Goal: Task Accomplishment & Management: Manage account settings

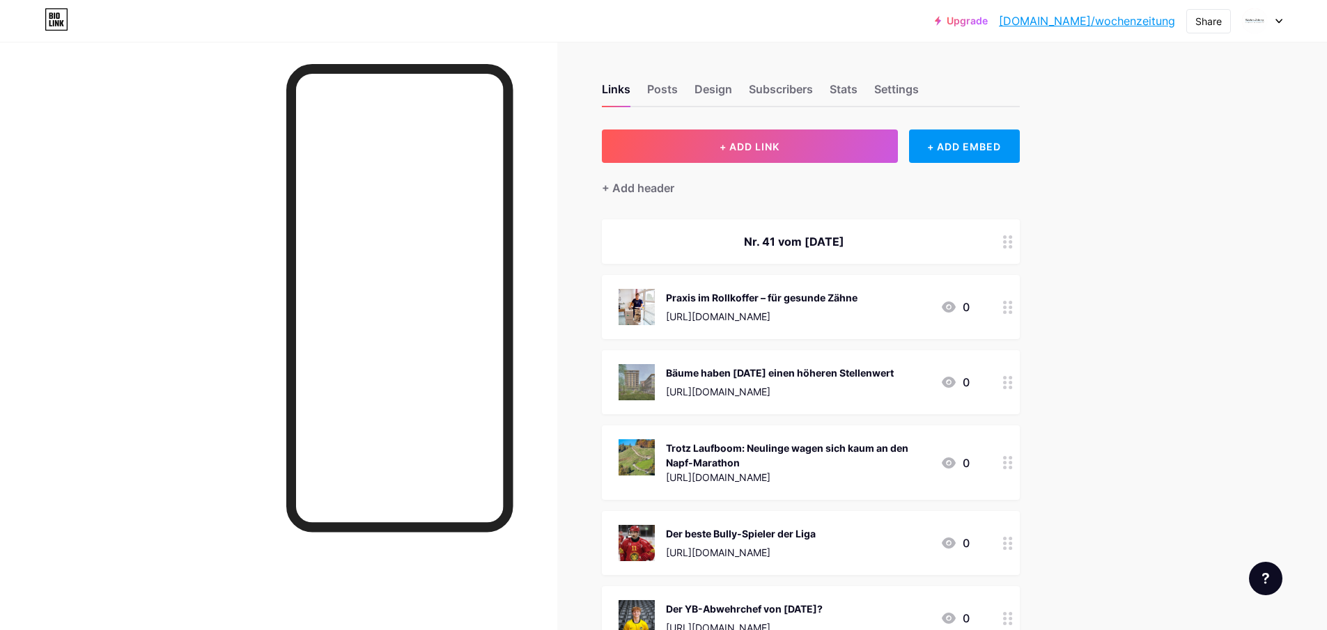
click at [834, 302] on div "Praxis im Rollkoffer – für gesunde Zähne" at bounding box center [762, 297] width 192 height 15
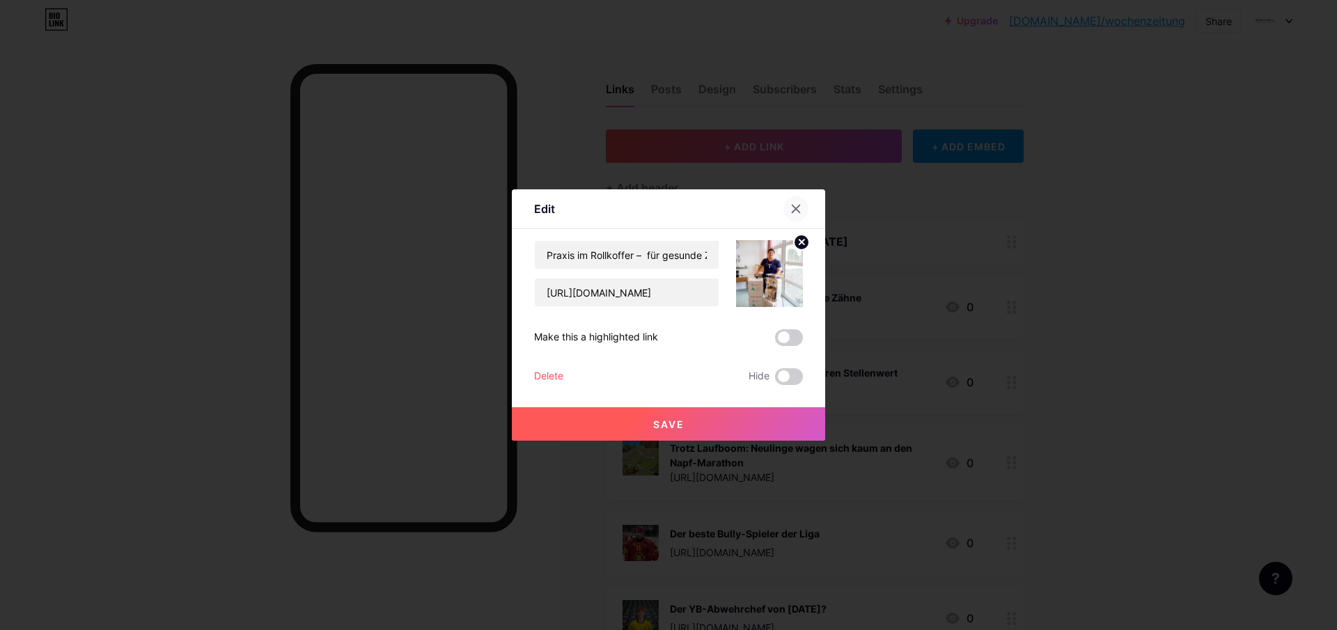
click at [798, 208] on icon at bounding box center [796, 208] width 11 height 11
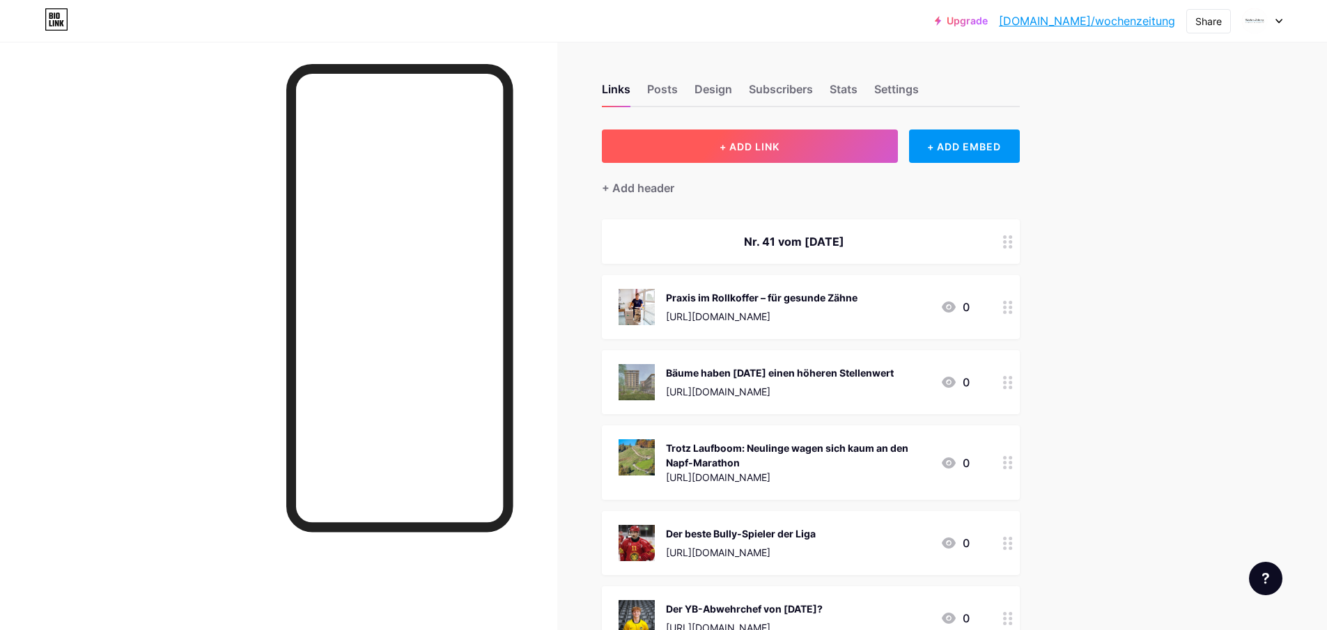
click at [734, 152] on button "+ ADD LINK" at bounding box center [750, 146] width 296 height 33
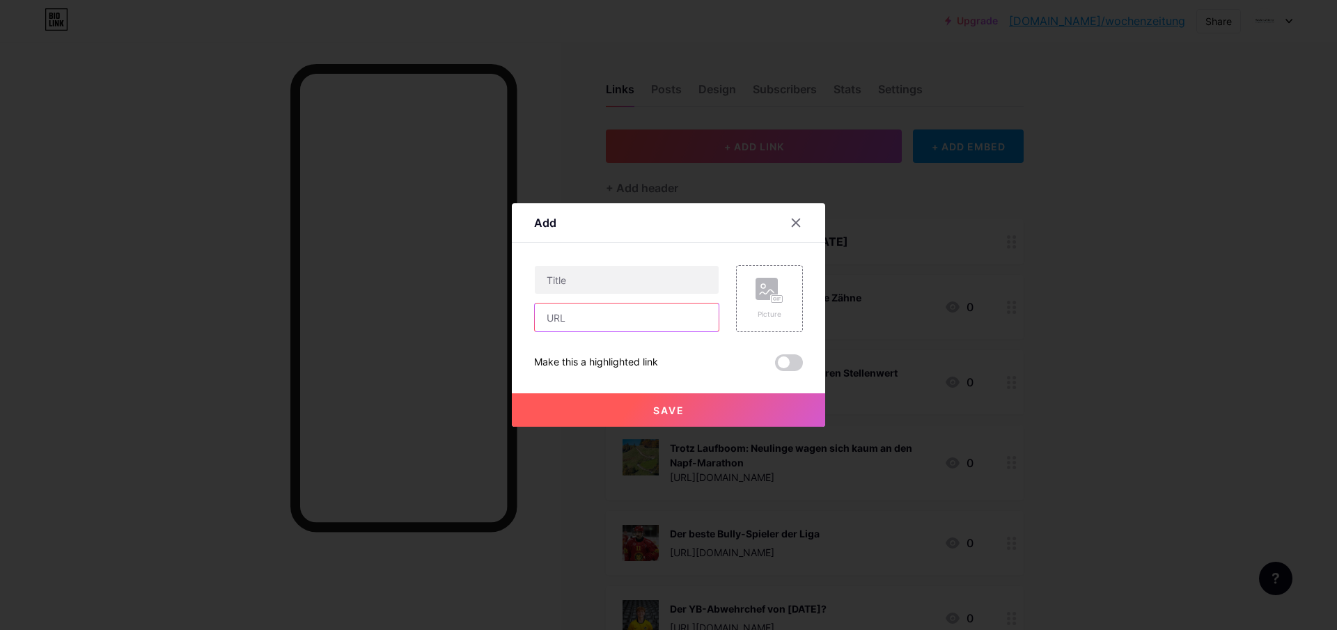
click at [607, 317] on input "text" at bounding box center [627, 318] width 184 height 28
paste input "[URL][DOMAIN_NAME]"
type input "[URL][DOMAIN_NAME]"
click at [582, 278] on input "text" at bounding box center [627, 280] width 184 height 28
type input "hfh"
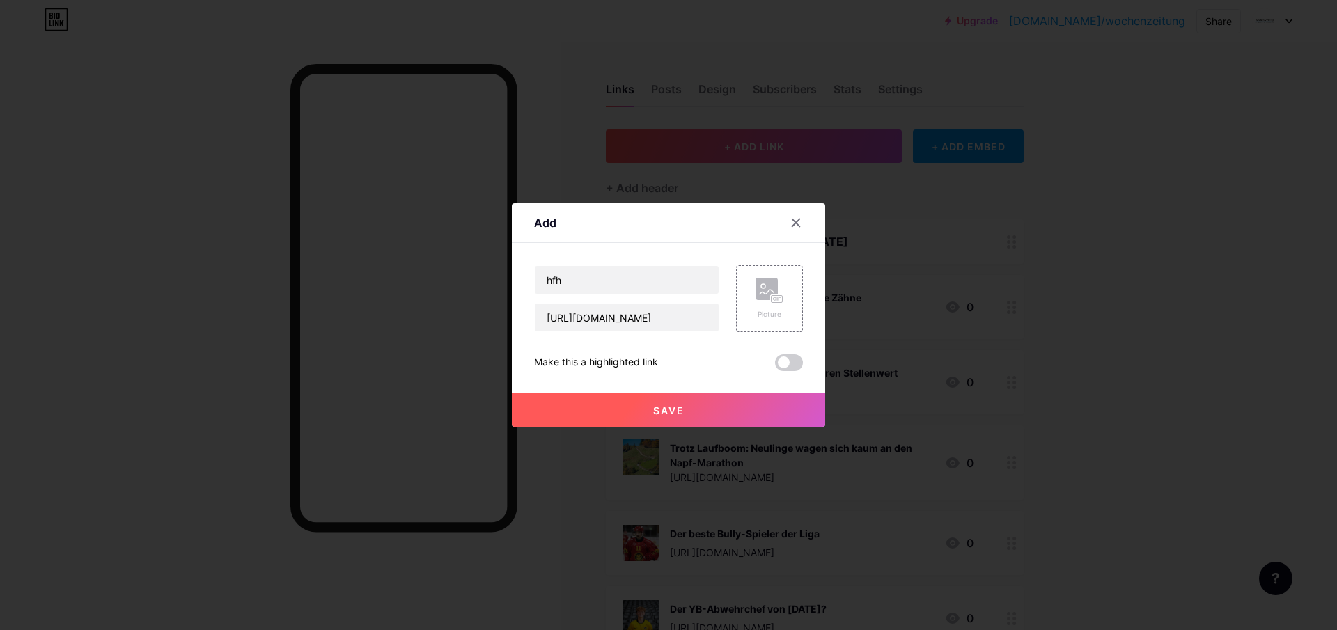
click at [653, 406] on span "Save" at bounding box center [668, 411] width 31 height 12
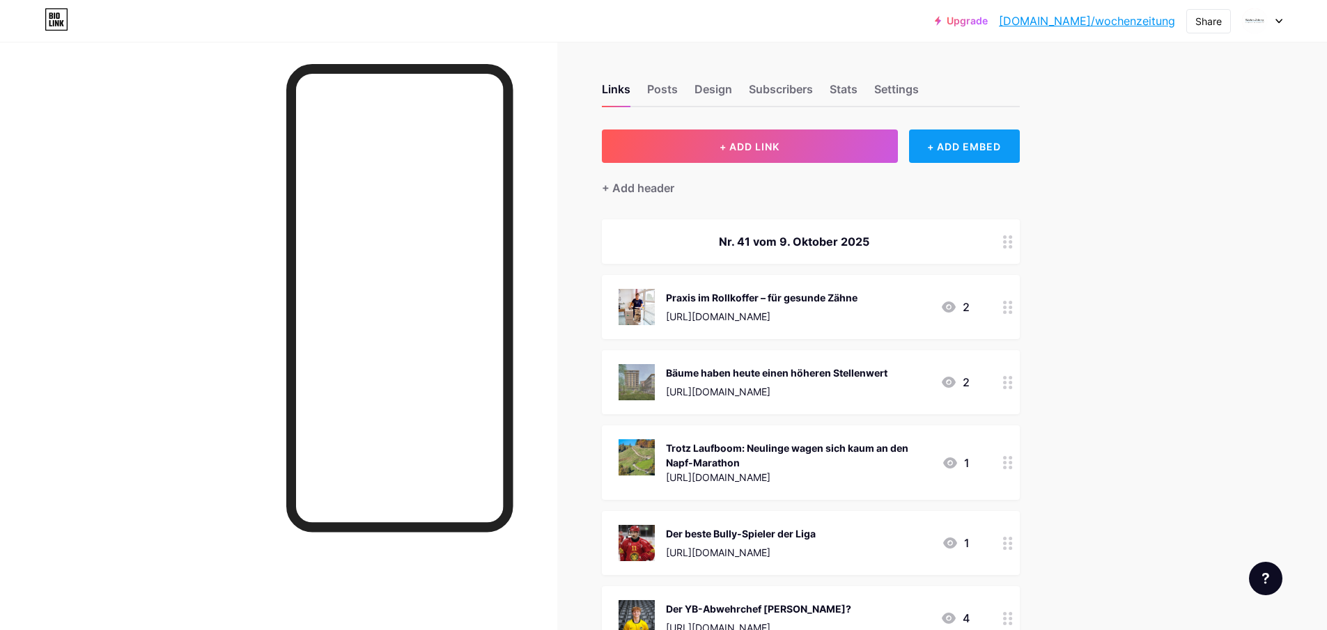
click at [958, 147] on div "+ ADD EMBED" at bounding box center [964, 146] width 111 height 33
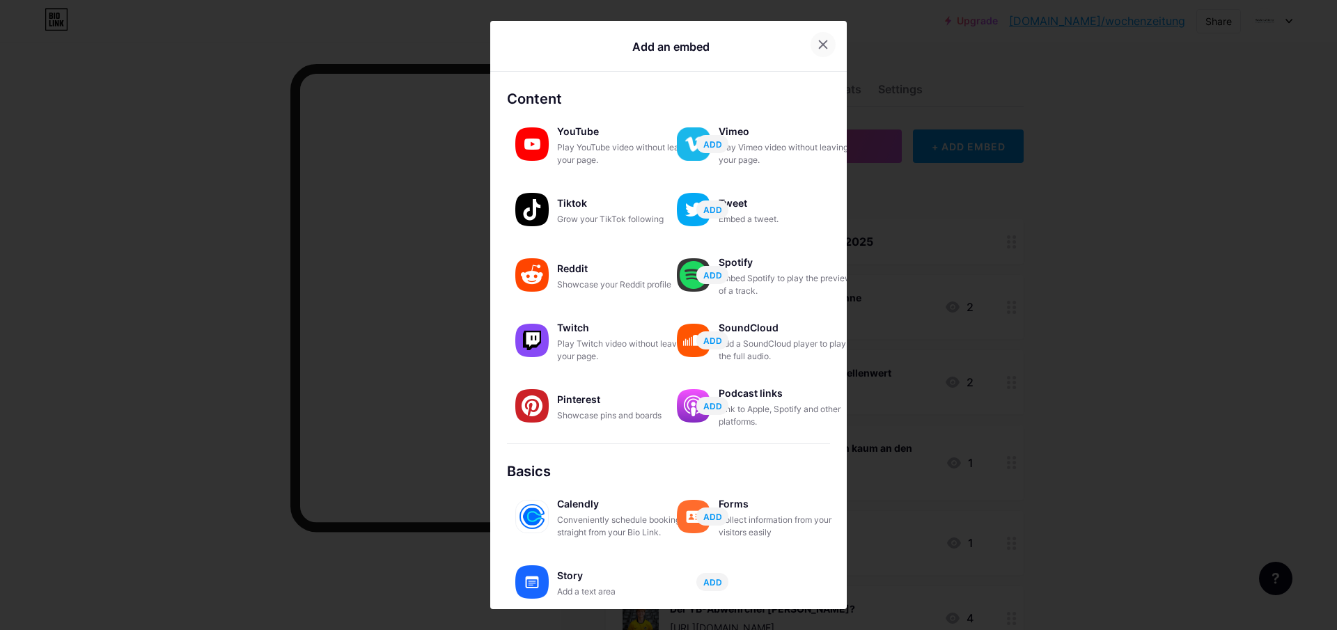
click at [823, 43] on icon at bounding box center [823, 44] width 11 height 11
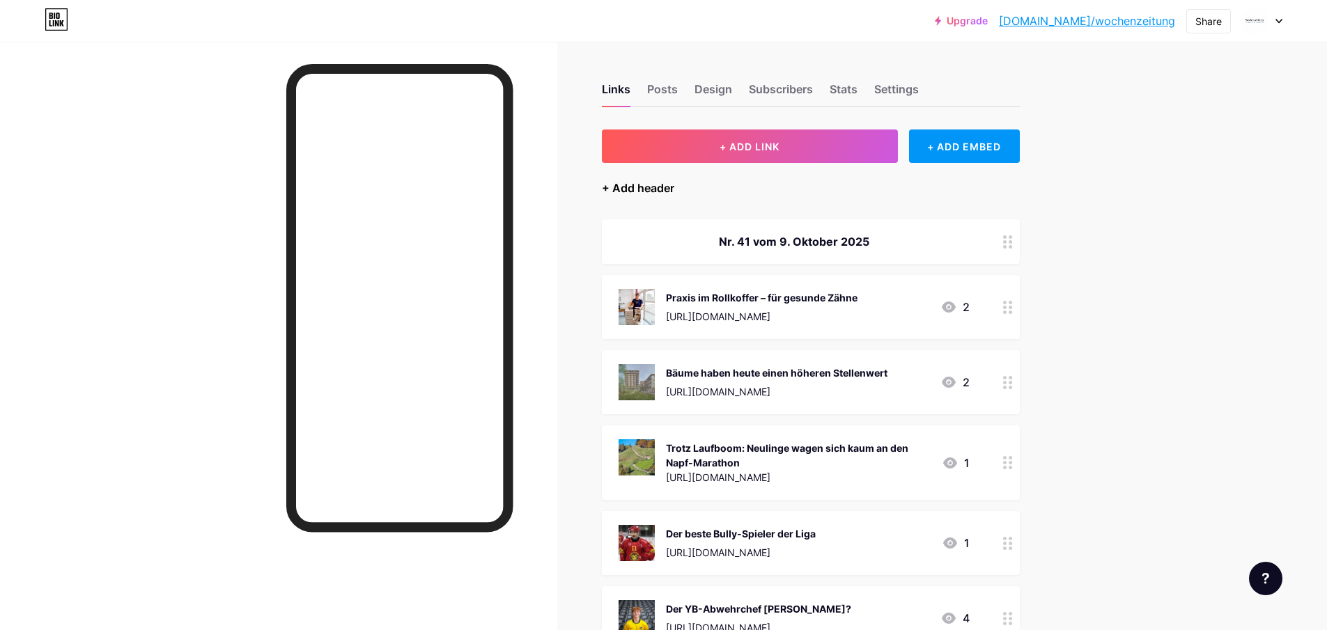
click at [642, 192] on div "+ Add header" at bounding box center [638, 188] width 72 height 17
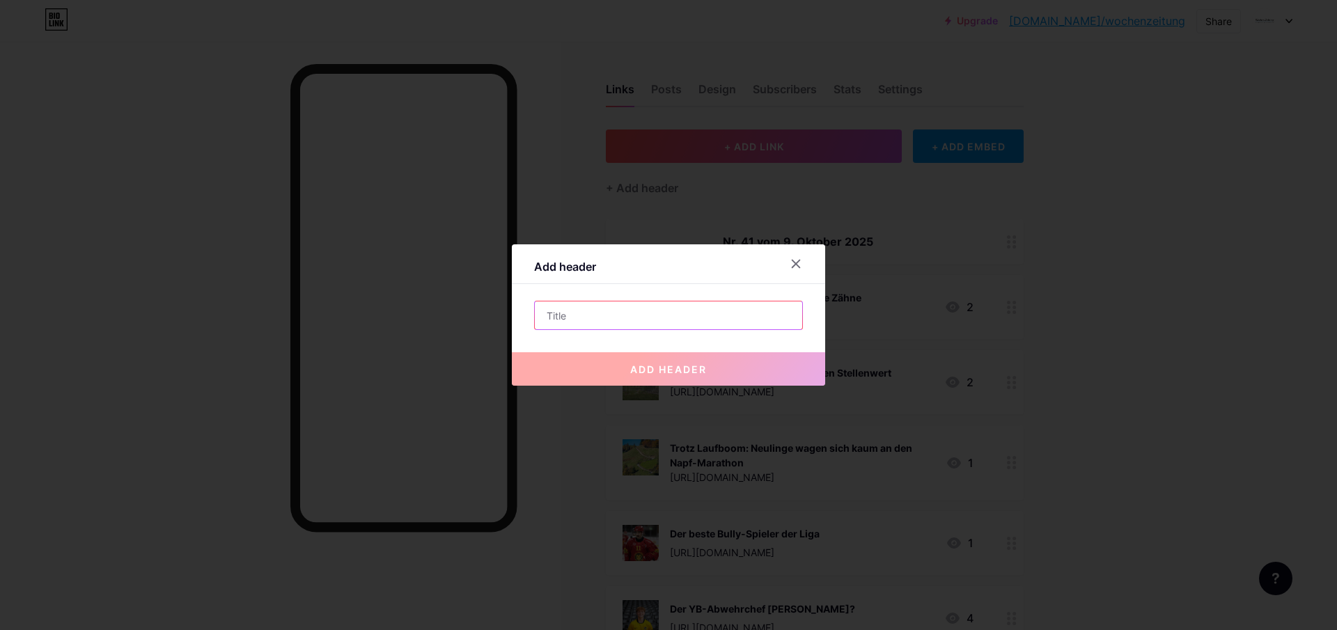
click at [591, 325] on input "text" at bounding box center [668, 316] width 267 height 28
type input "Nr. 33 vom [DATE]"
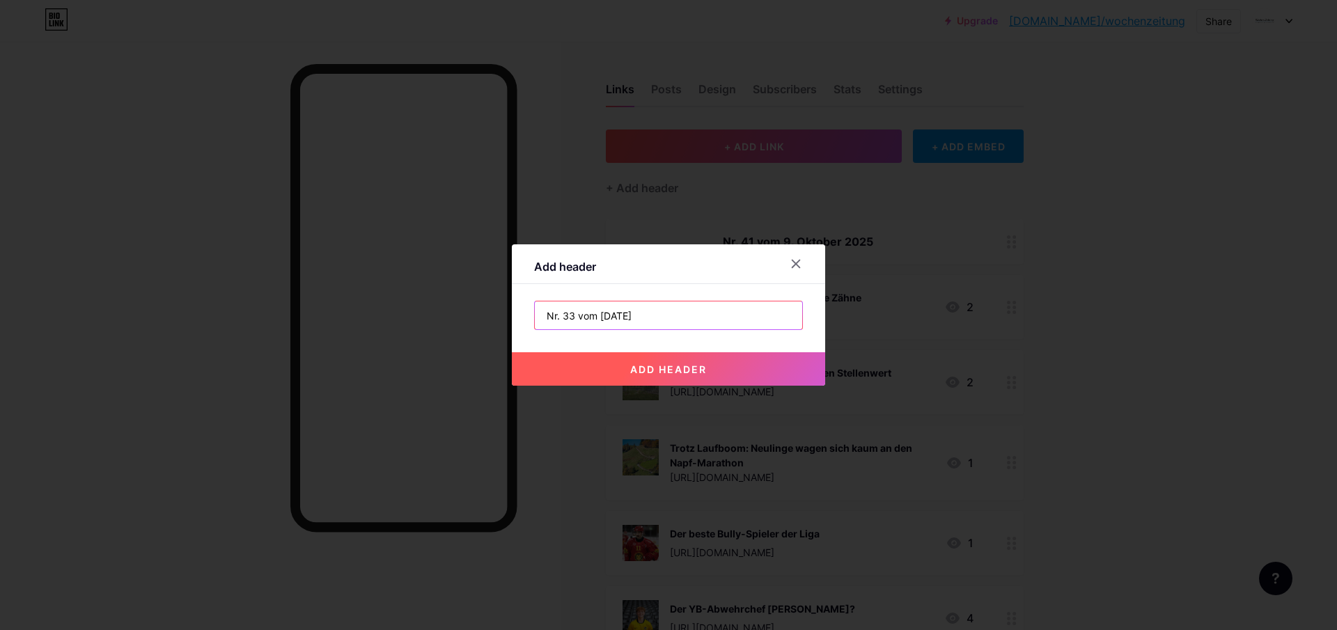
drag, startPoint x: 649, startPoint y: 317, endPoint x: 616, endPoint y: 316, distance: 32.8
click at [616, 316] on input "Nr. 33 vom [DATE]" at bounding box center [668, 316] width 267 height 28
click at [794, 258] on icon at bounding box center [796, 263] width 11 height 11
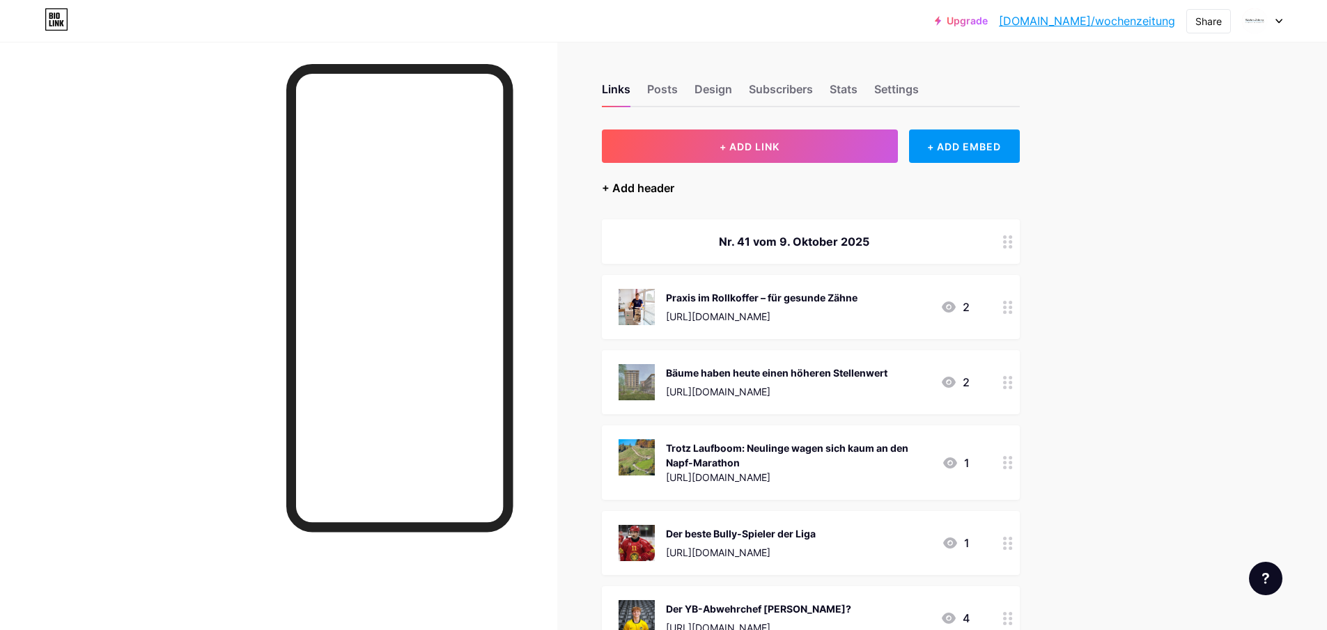
click at [633, 186] on div "+ Add header" at bounding box center [638, 188] width 72 height 17
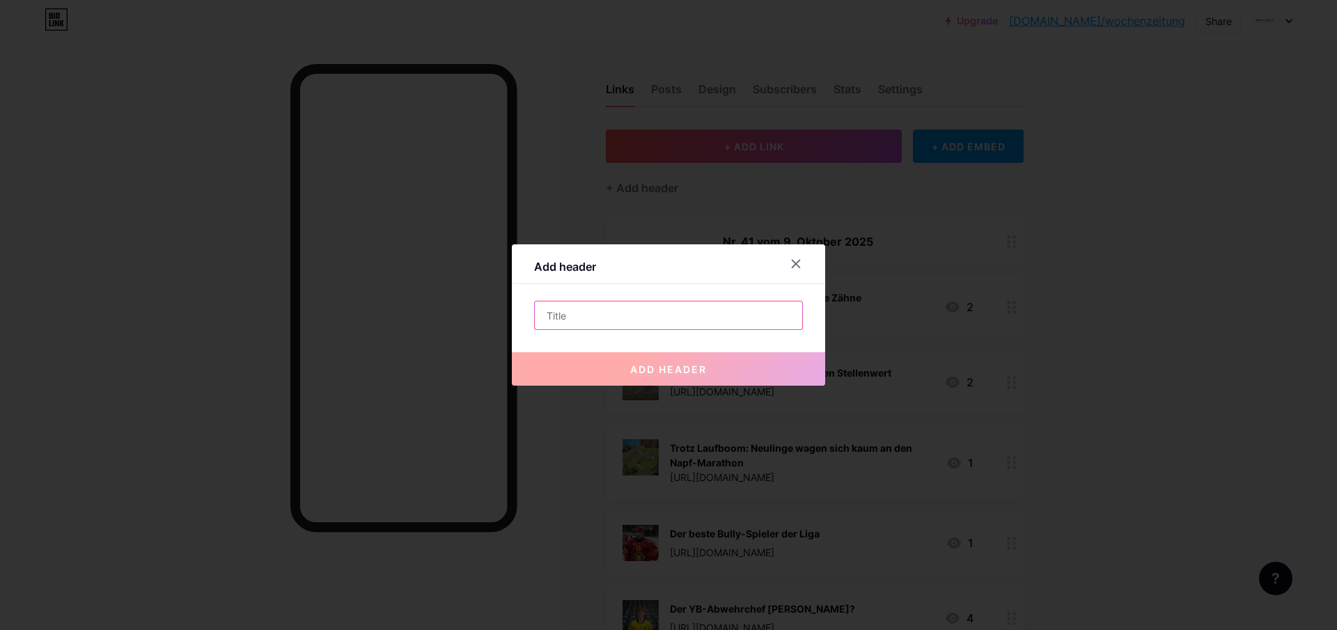
click at [586, 311] on input "text" at bounding box center [668, 316] width 267 height 28
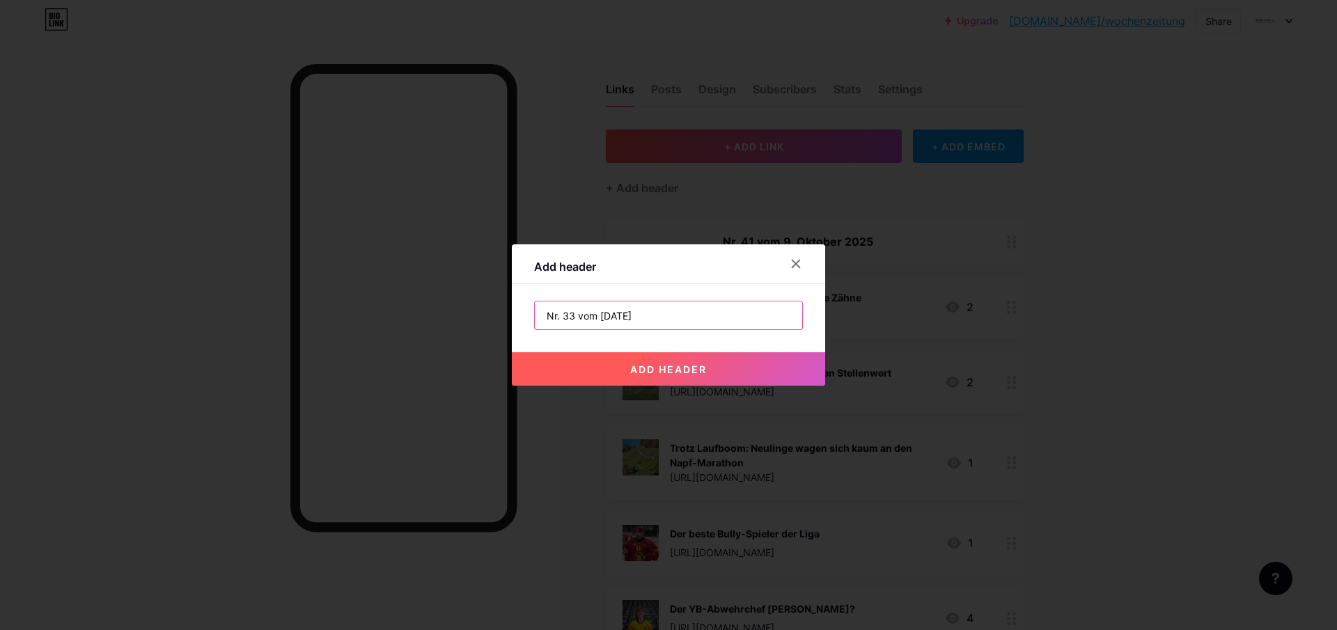
click at [610, 313] on input "Nr. 33 vom [DATE]" at bounding box center [668, 316] width 267 height 28
click at [633, 314] on input "Nr. 33 vom [DATE]" at bounding box center [668, 316] width 267 height 28
type input "Nr. 33 vom 16. Oktober 2025"
click at [678, 364] on span "add header" at bounding box center [668, 370] width 77 height 12
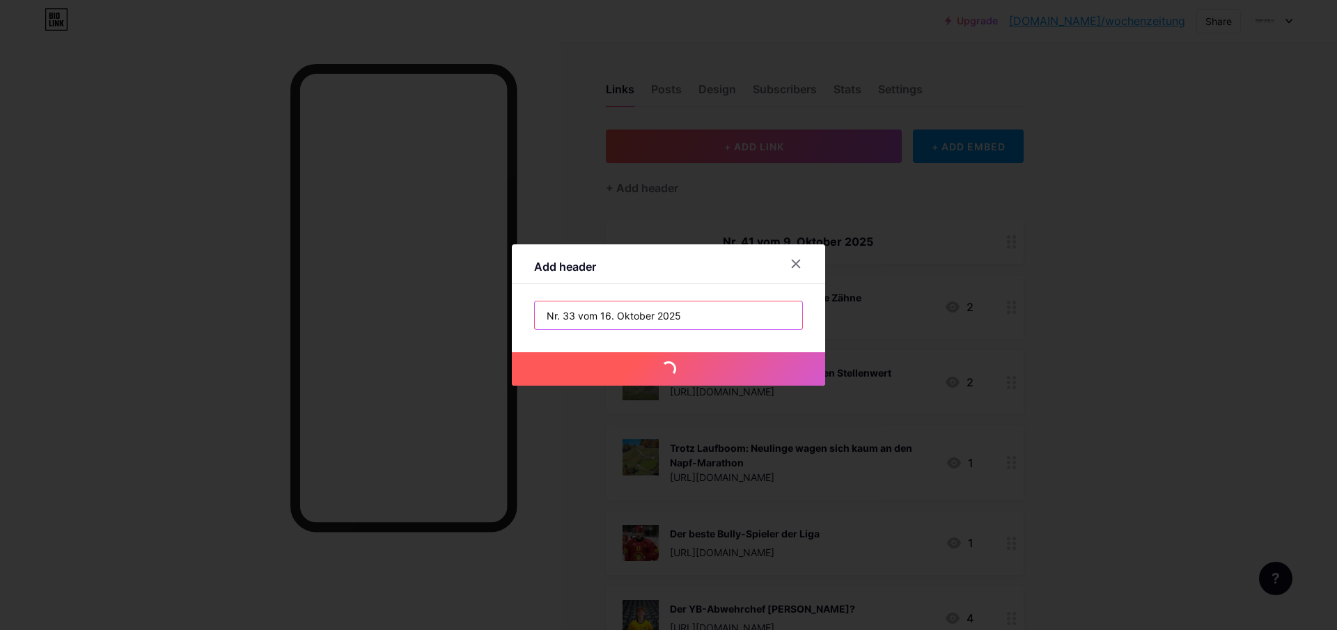
click at [582, 318] on input "Nr. 33 vom 16. Oktober 2025" at bounding box center [668, 316] width 267 height 28
click at [573, 318] on input "Nr. 33 vom 16. Oktober 2025" at bounding box center [668, 316] width 267 height 28
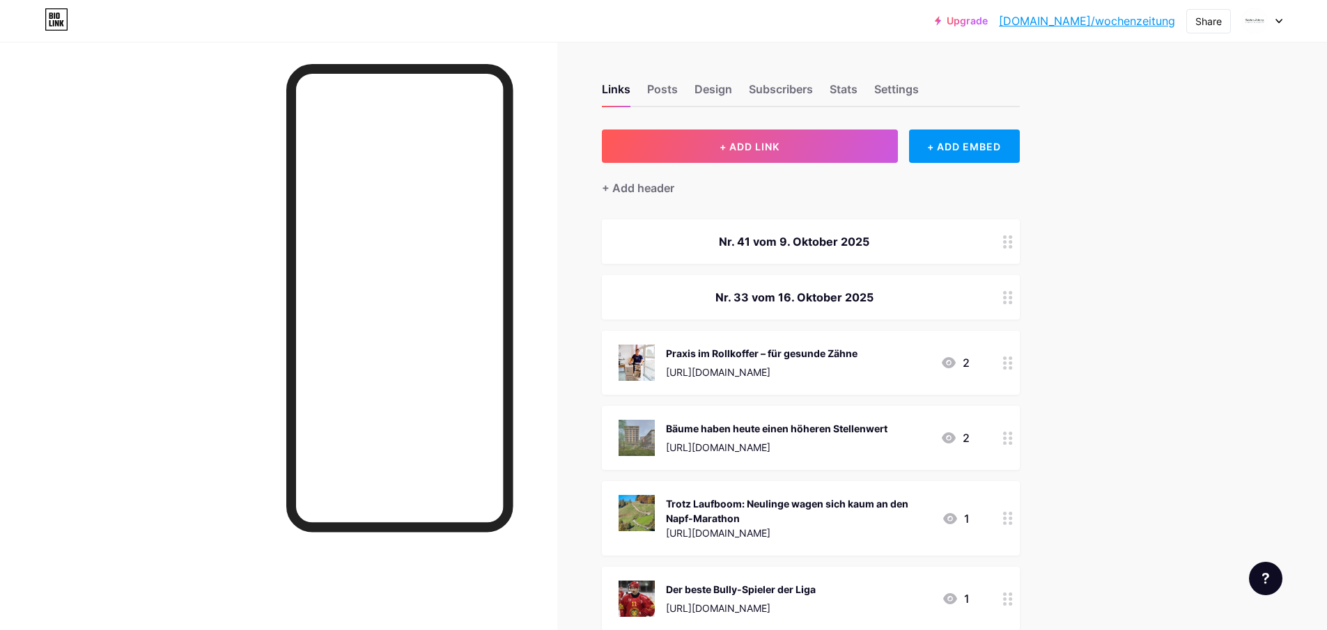
click at [727, 240] on div "Nr. 41 vom 9. Oktober 2025" at bounding box center [794, 241] width 351 height 17
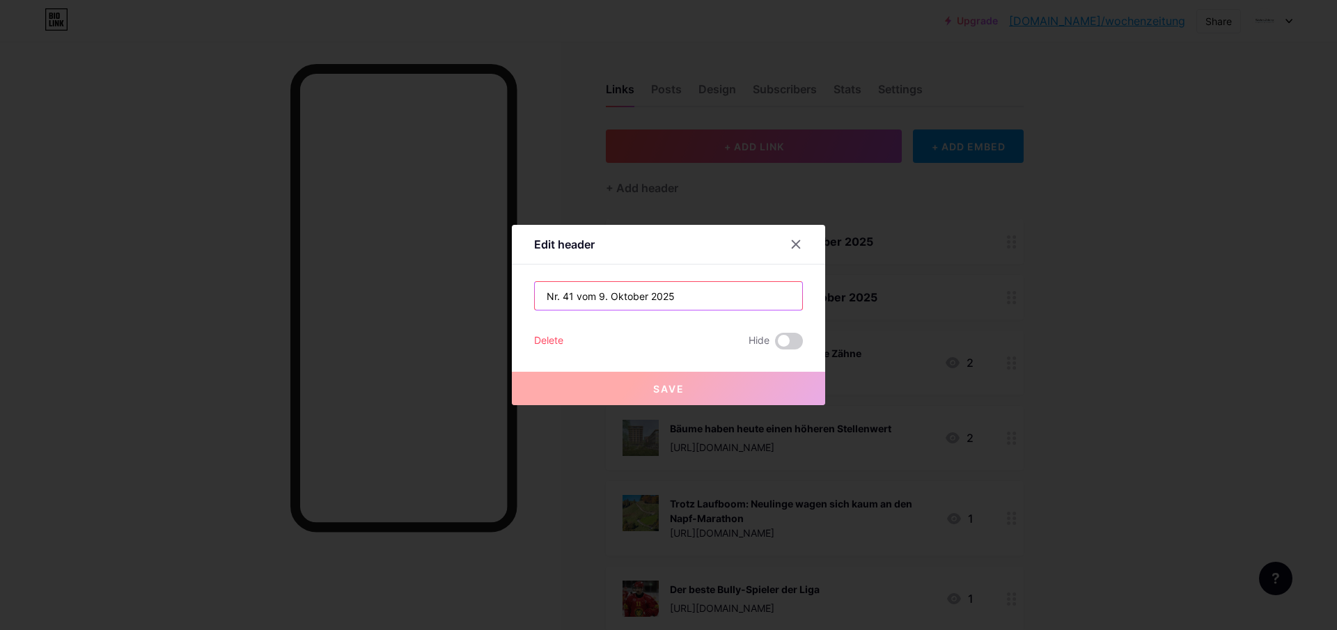
click at [573, 295] on input "Nr. 41 vom 9. Oktober 2025" at bounding box center [668, 296] width 267 height 28
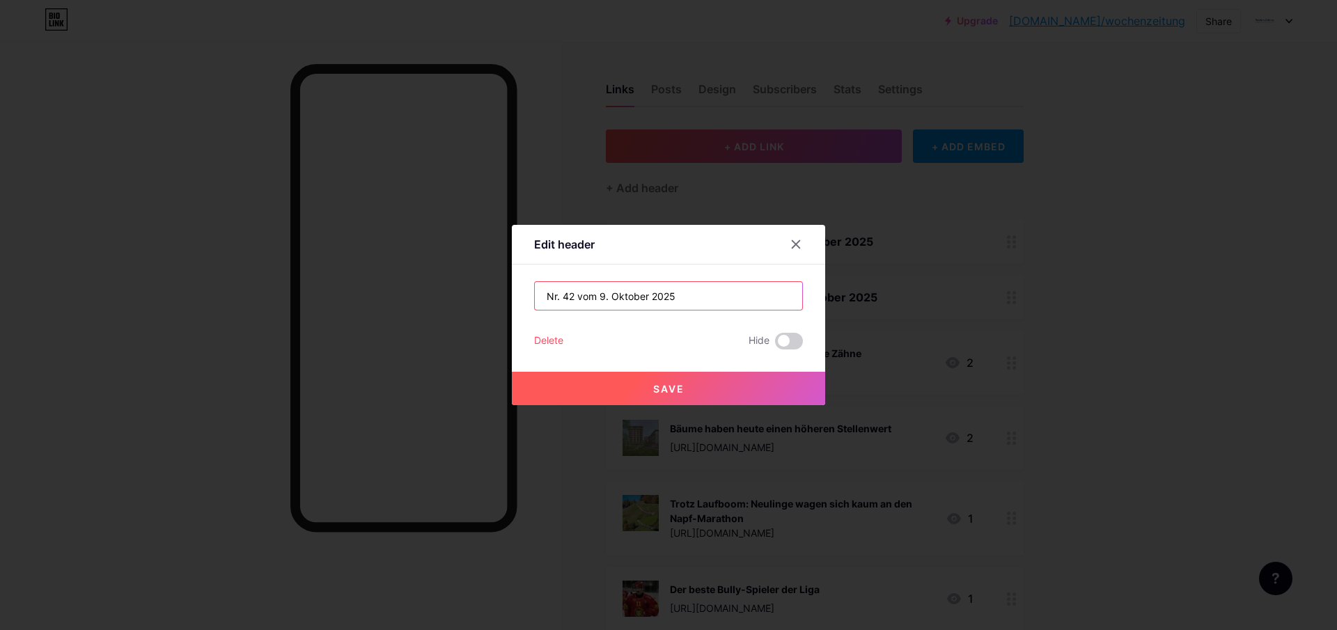
type input "Nr. 42 vom 9. Oktober 2025"
click at [676, 389] on span "Save" at bounding box center [668, 389] width 31 height 12
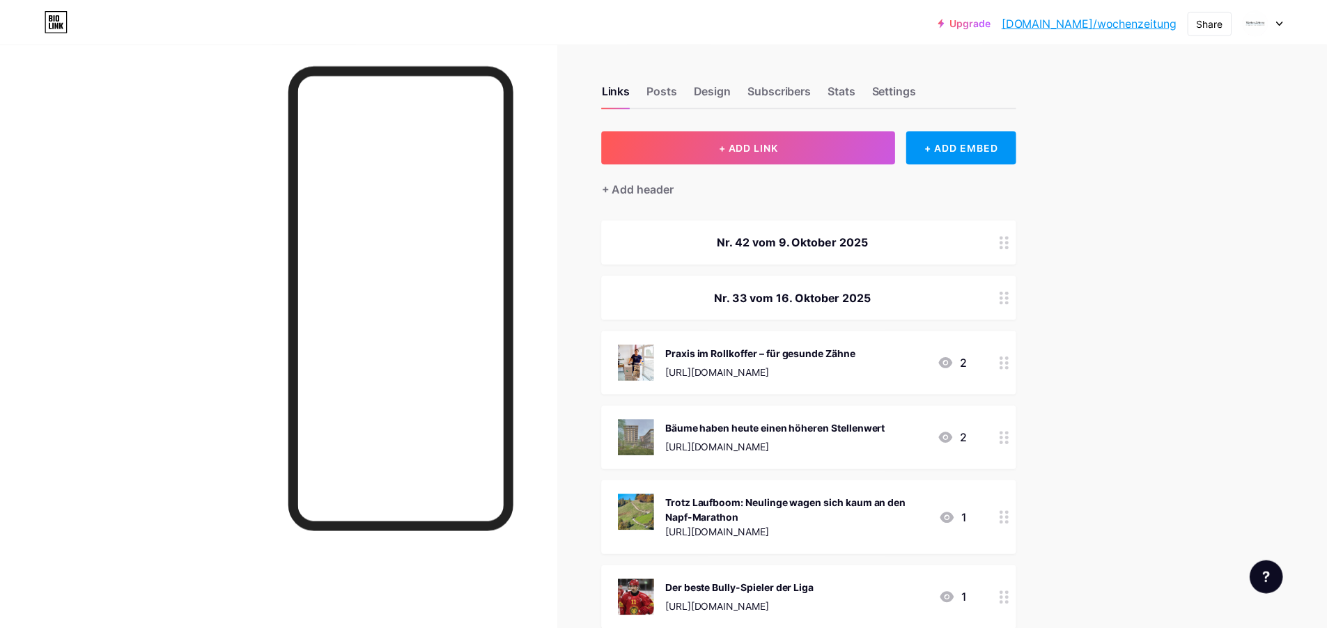
scroll to position [233, 0]
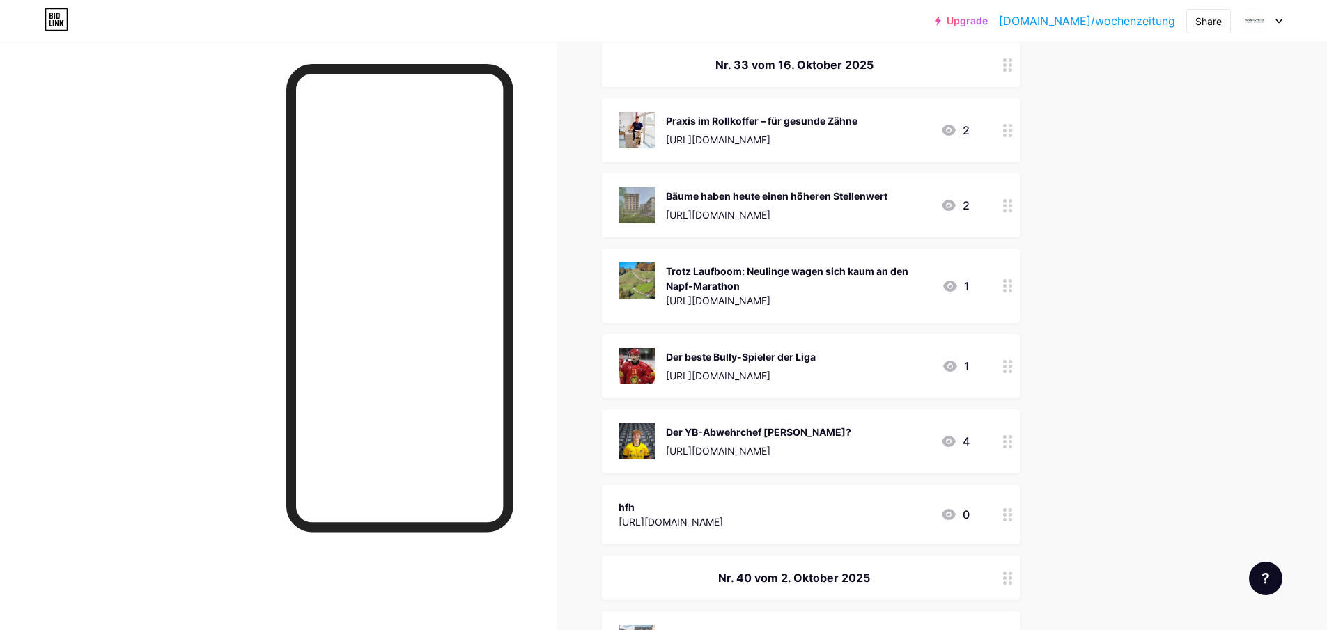
drag, startPoint x: 740, startPoint y: 511, endPoint x: 709, endPoint y: 391, distance: 123.8
drag, startPoint x: 839, startPoint y: 504, endPoint x: 787, endPoint y: 506, distance: 51.6
click at [787, 506] on div "hfh [URL][DOMAIN_NAME] 0" at bounding box center [794, 515] width 351 height 32
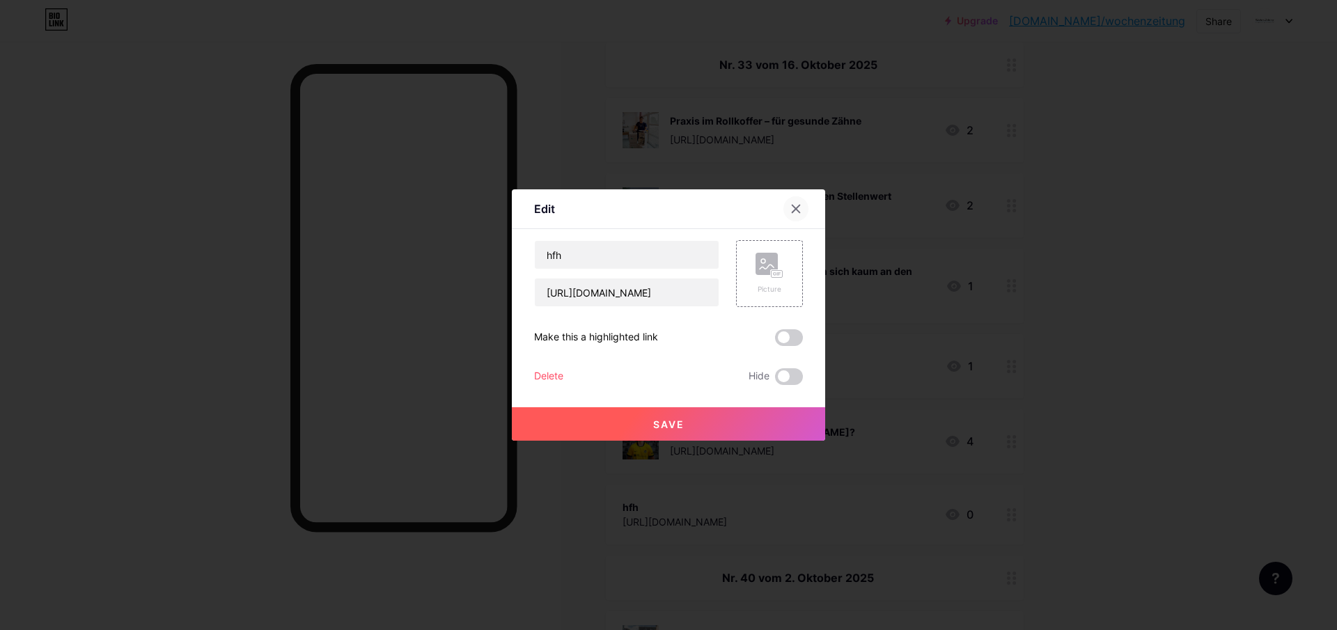
click at [798, 208] on icon at bounding box center [797, 209] width 8 height 8
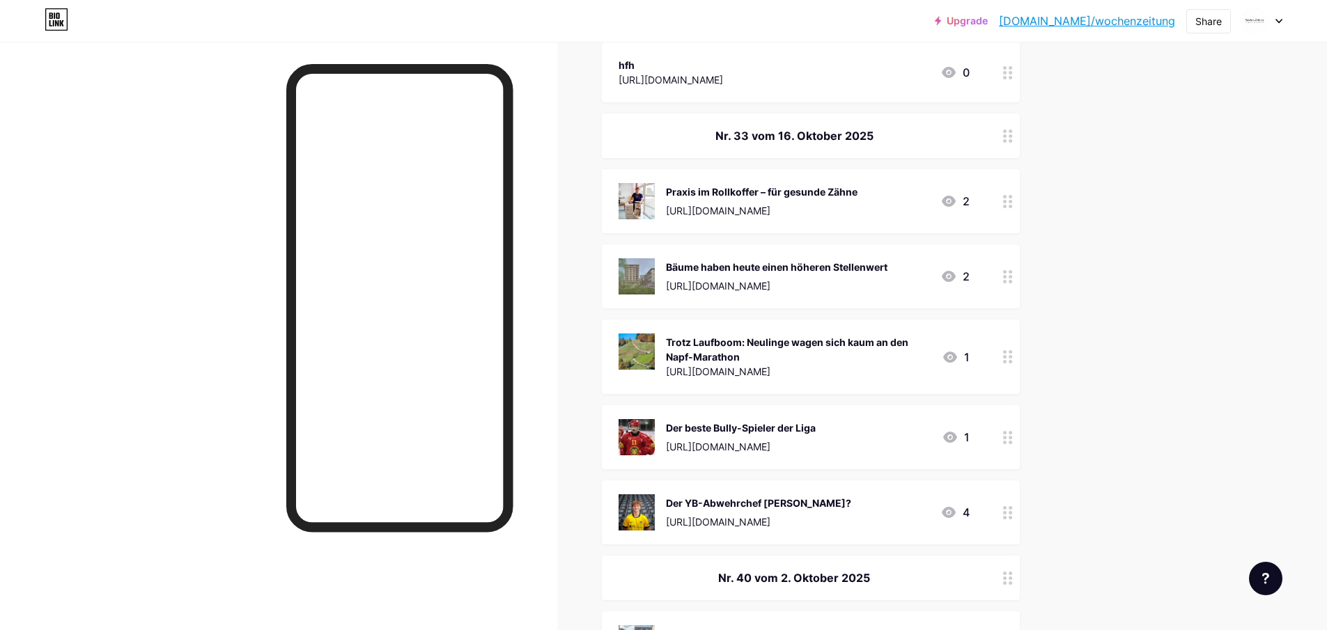
scroll to position [0, 0]
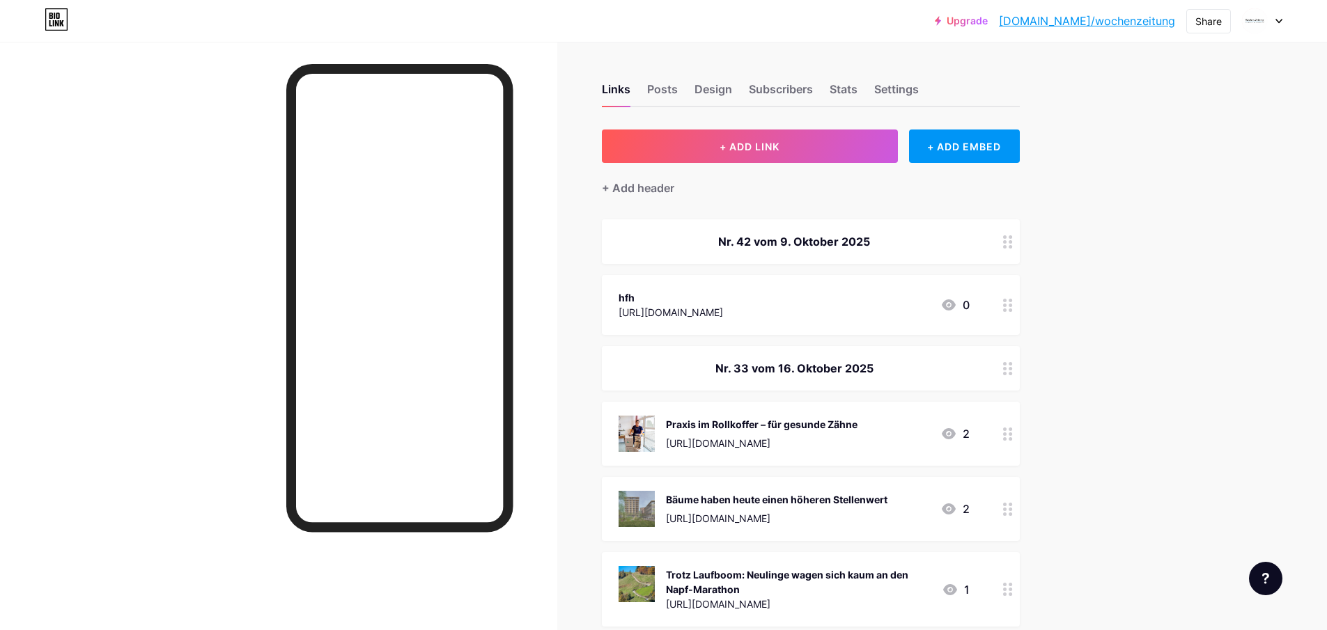
click at [750, 240] on div "Nr. 42 vom 9. Oktober 2025" at bounding box center [794, 241] width 351 height 17
click at [816, 237] on div "Nr. 42 vom 9. Oktober 2025" at bounding box center [794, 241] width 351 height 17
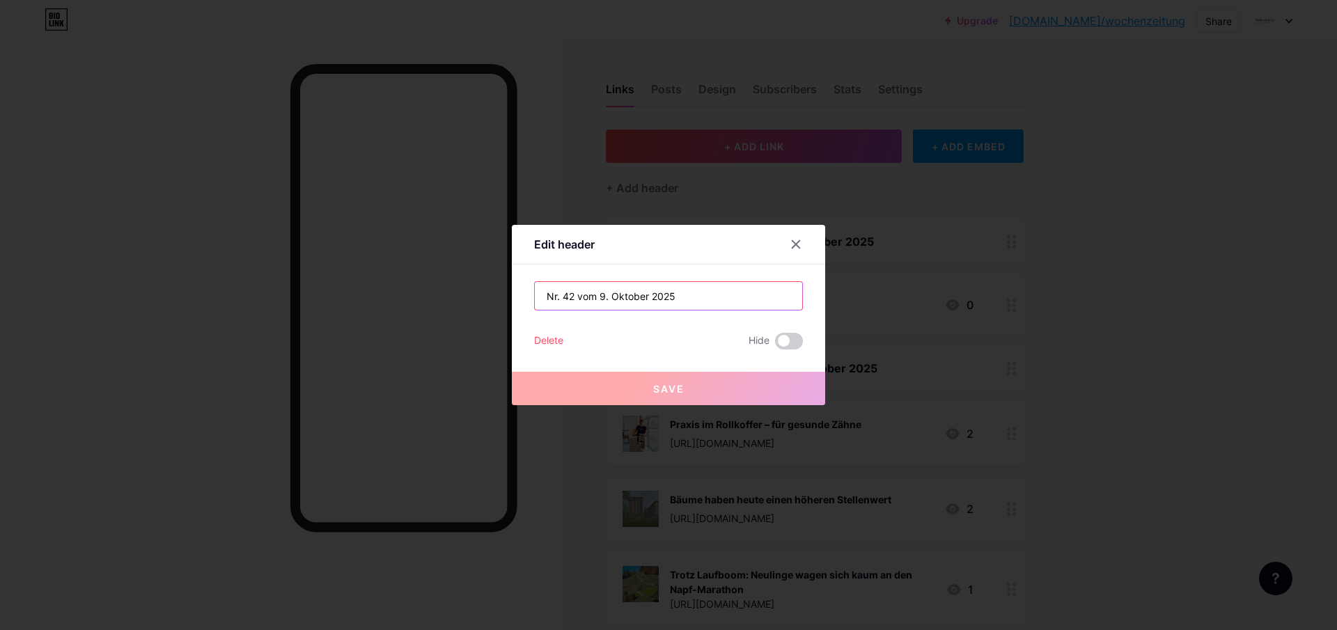
click at [573, 298] on input "Nr. 42 vom 9. Oktober 2025" at bounding box center [668, 296] width 267 height 28
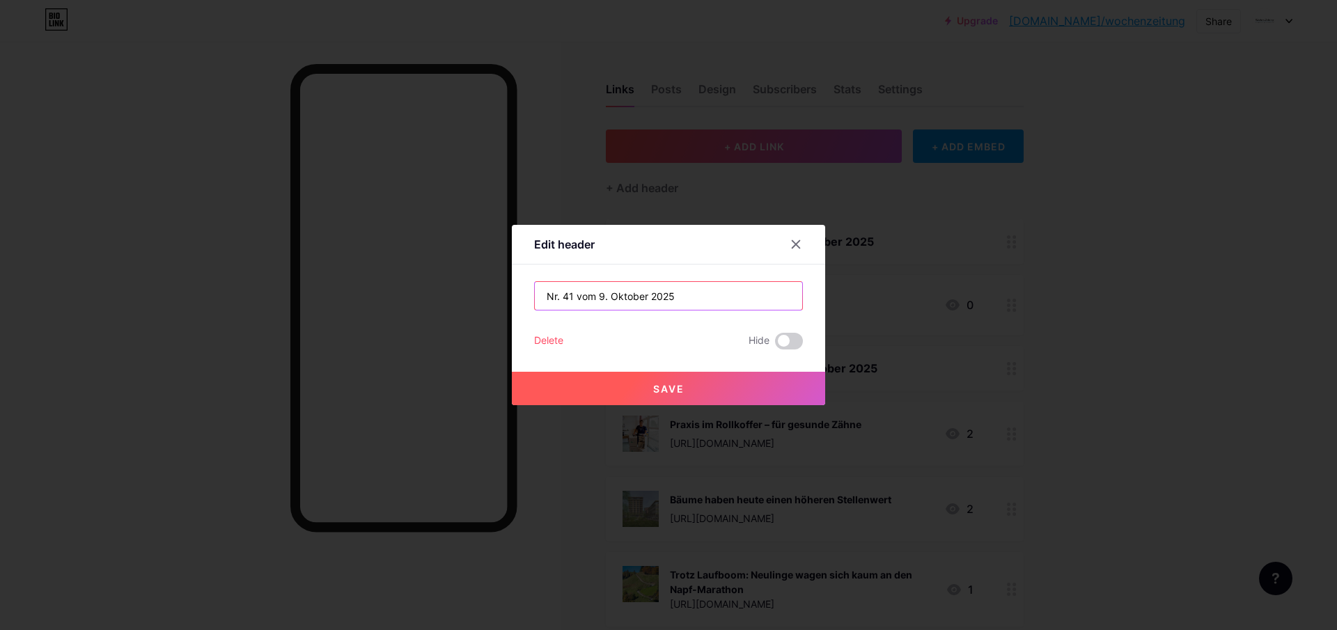
type input "Nr. 41 vom 9. Oktober 2025"
click at [673, 395] on button "Save" at bounding box center [668, 388] width 313 height 33
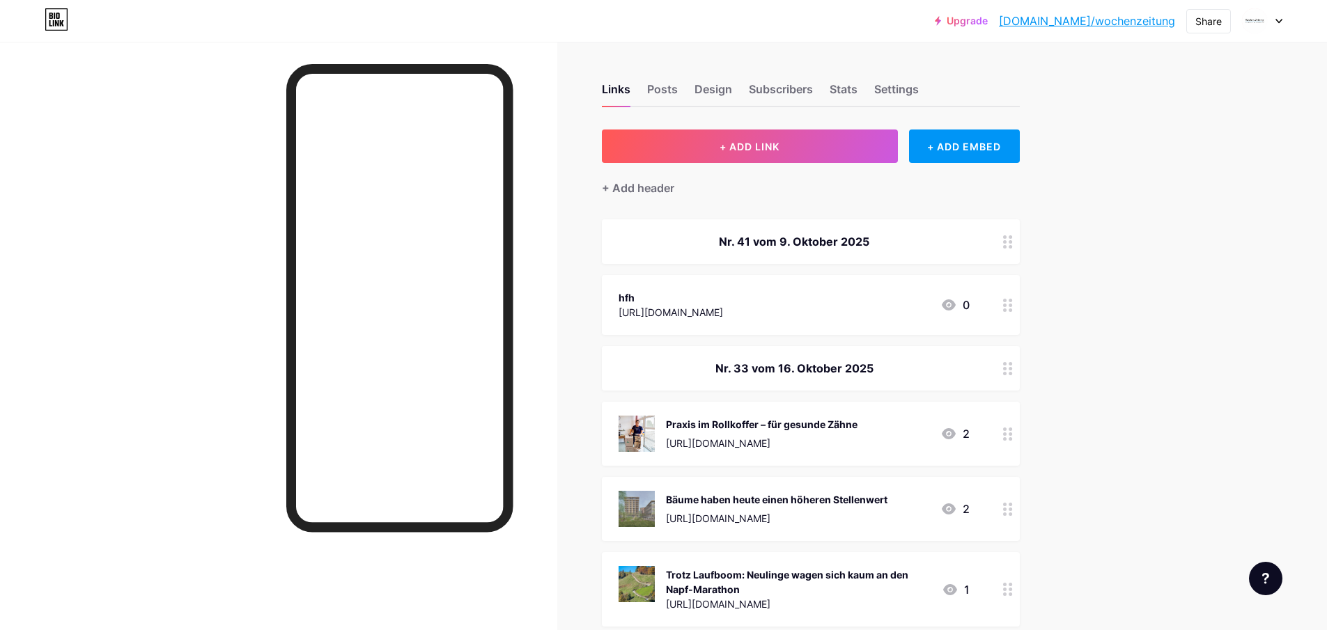
drag, startPoint x: 687, startPoint y: 240, endPoint x: 671, endPoint y: 318, distance: 79.6
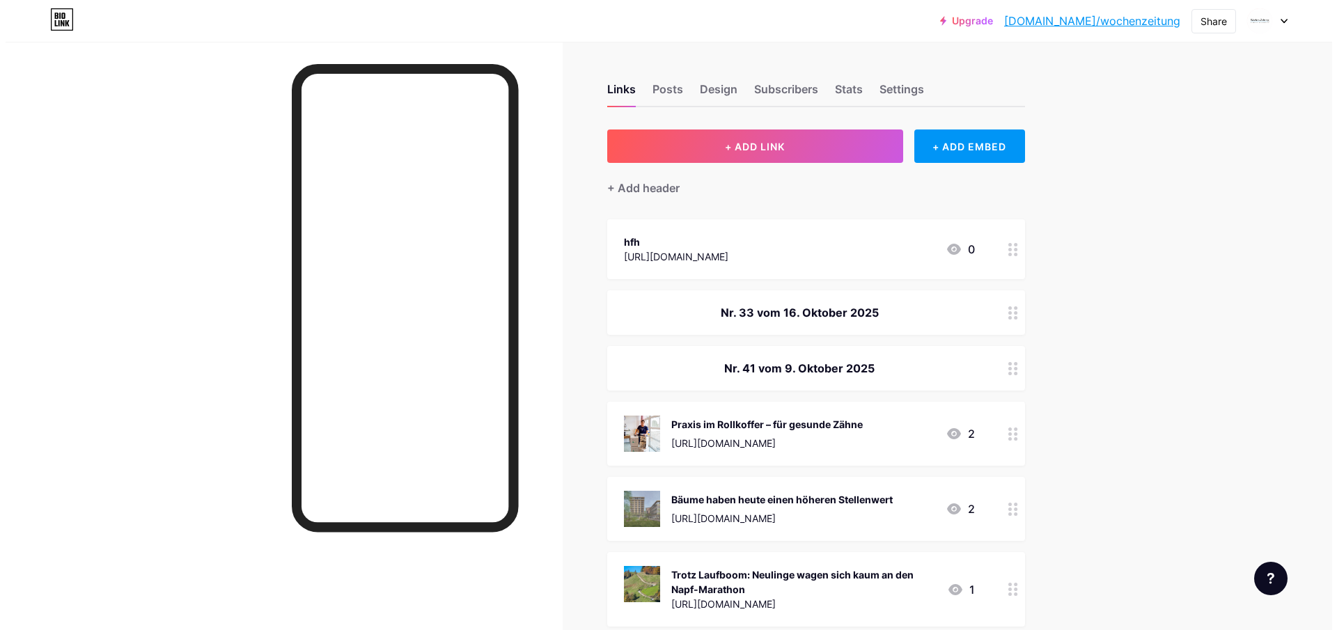
scroll to position [24, 0]
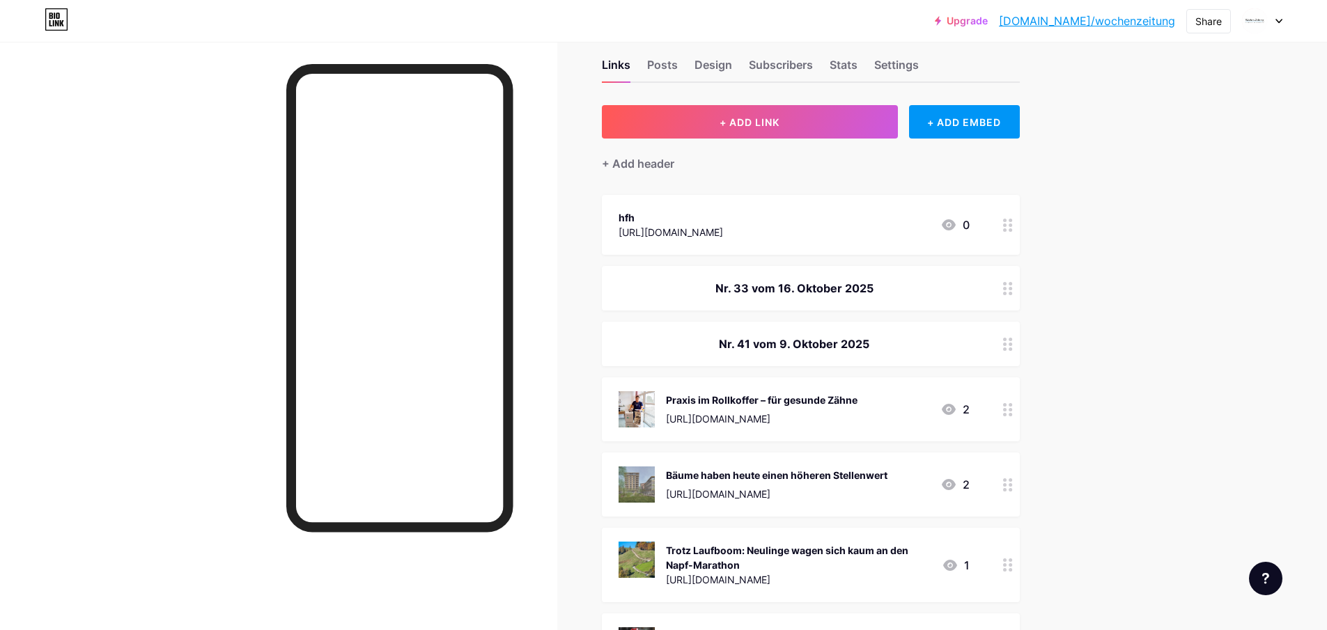
click at [758, 282] on div "Nr. 33 vom 16. Oktober 2025" at bounding box center [794, 288] width 351 height 17
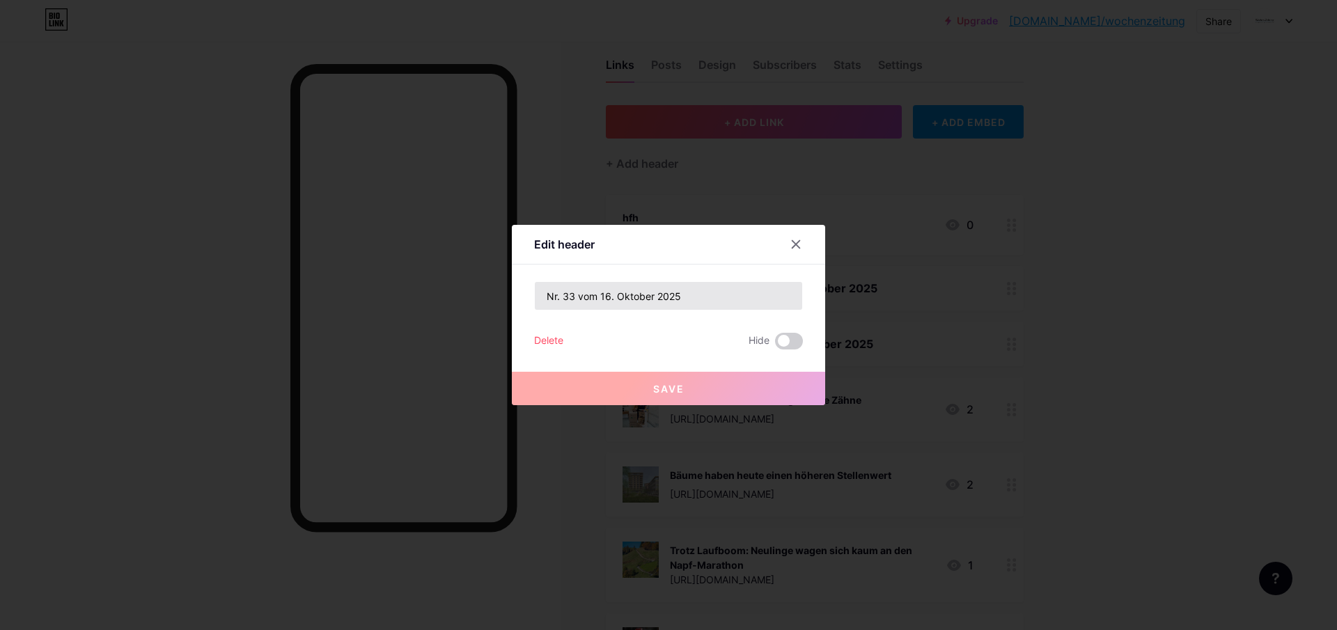
click at [574, 293] on input "Nr. 33 vom 16. Oktober 2025" at bounding box center [668, 296] width 267 height 28
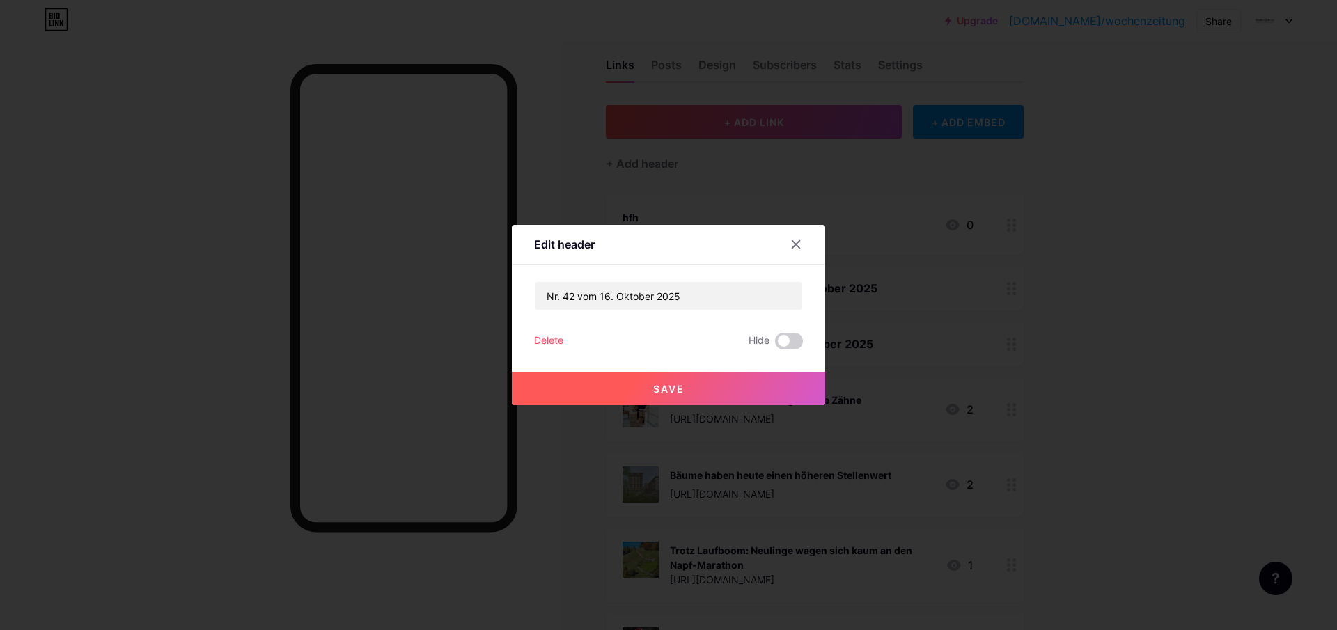
type input "Nr. 42 vom 16. Oktober 2025"
click at [667, 385] on span "Save" at bounding box center [668, 389] width 31 height 12
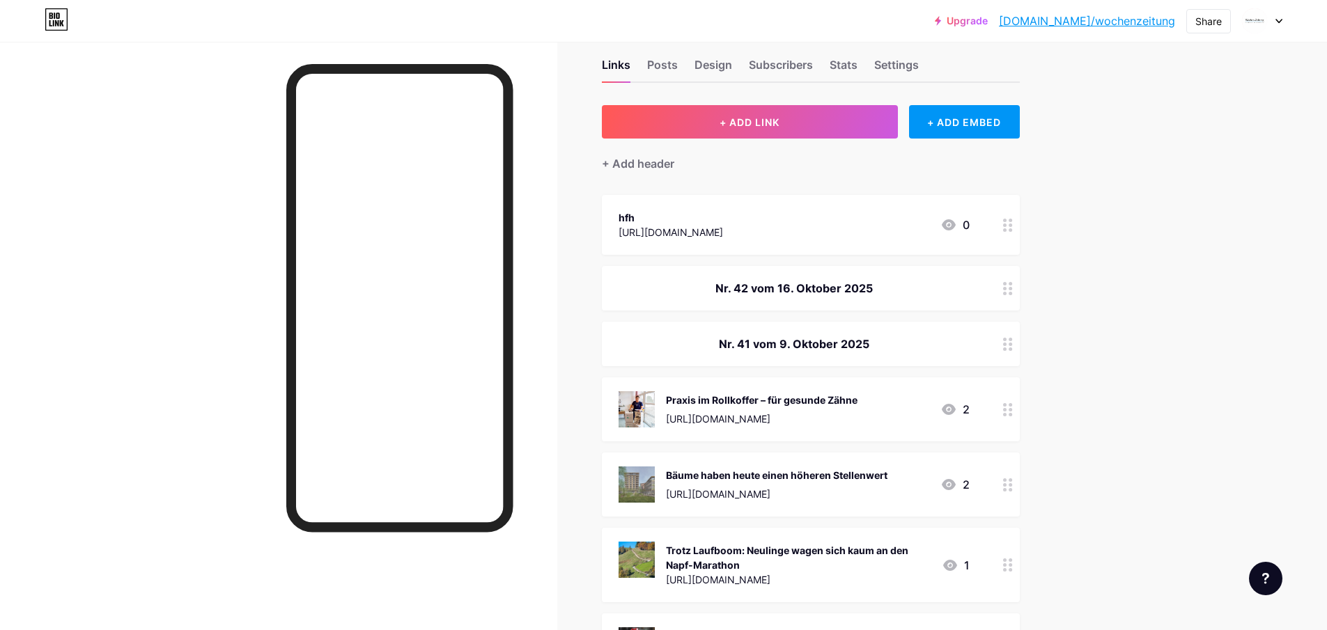
drag, startPoint x: 667, startPoint y: 286, endPoint x: 681, endPoint y: 245, distance: 43.4
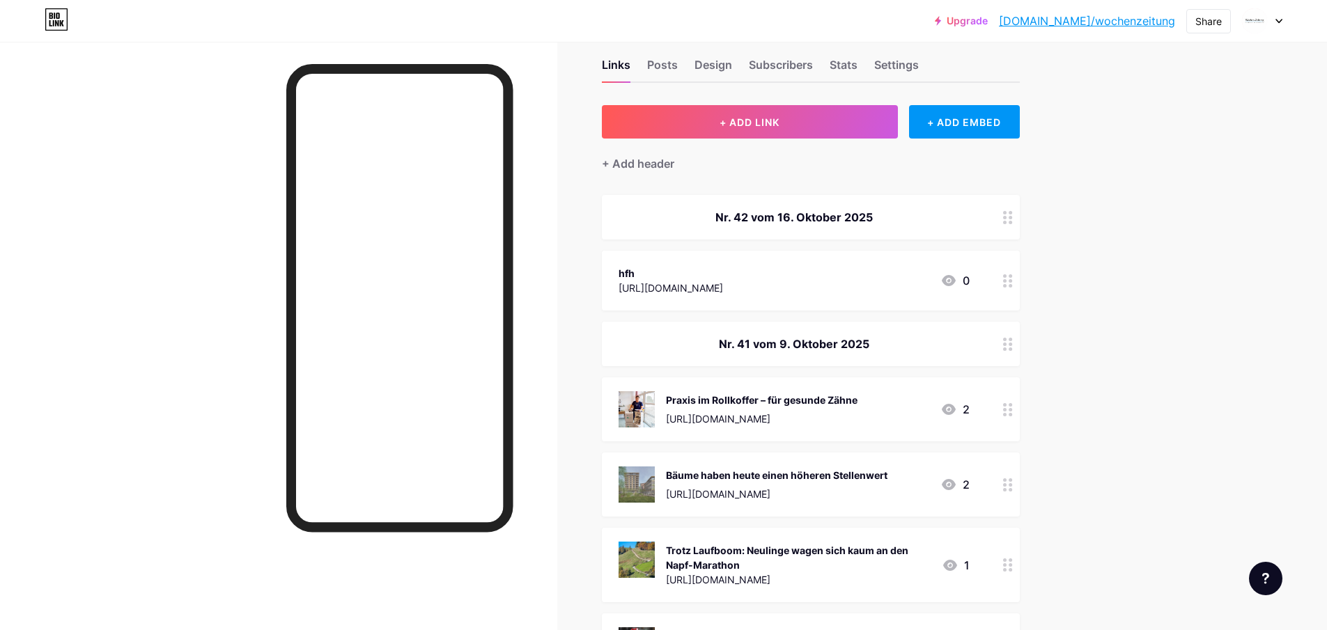
drag, startPoint x: 1013, startPoint y: 288, endPoint x: 720, endPoint y: 284, distance: 292.6
click at [720, 284] on div "[URL][DOMAIN_NAME]" at bounding box center [671, 288] width 104 height 15
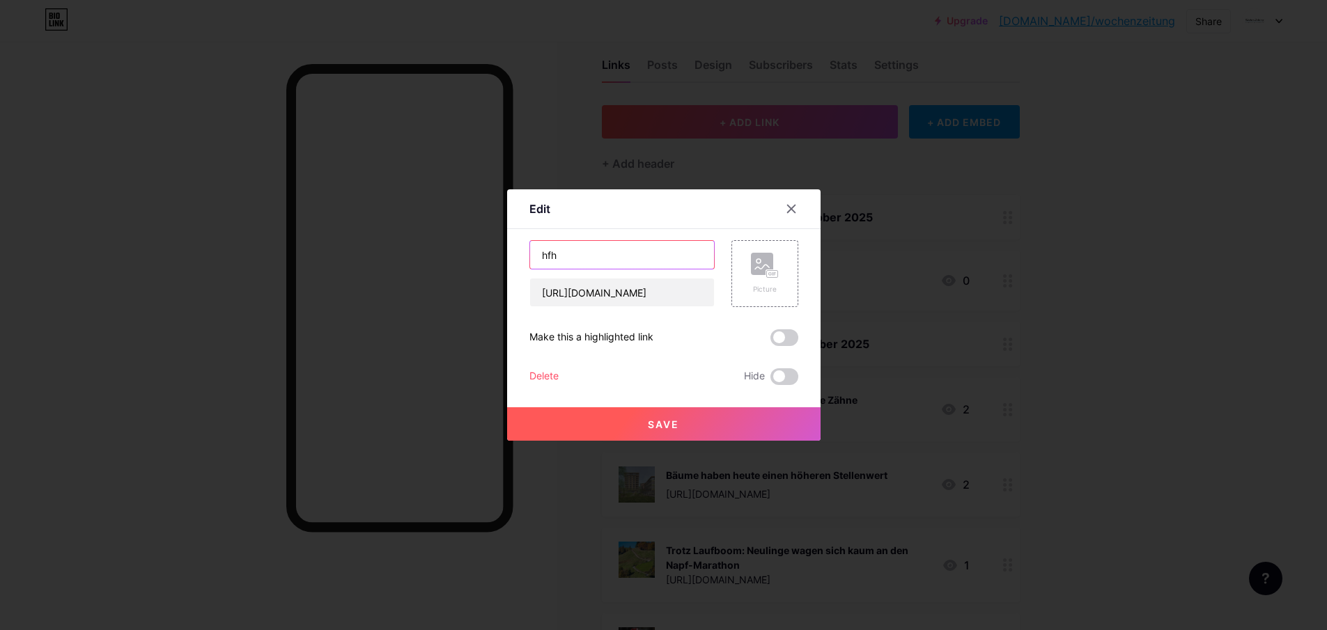
click at [479, 249] on div "Edit Content YouTube Play YouTube video without leaving your page. ADD Vimeo Pl…" at bounding box center [663, 315] width 1327 height 630
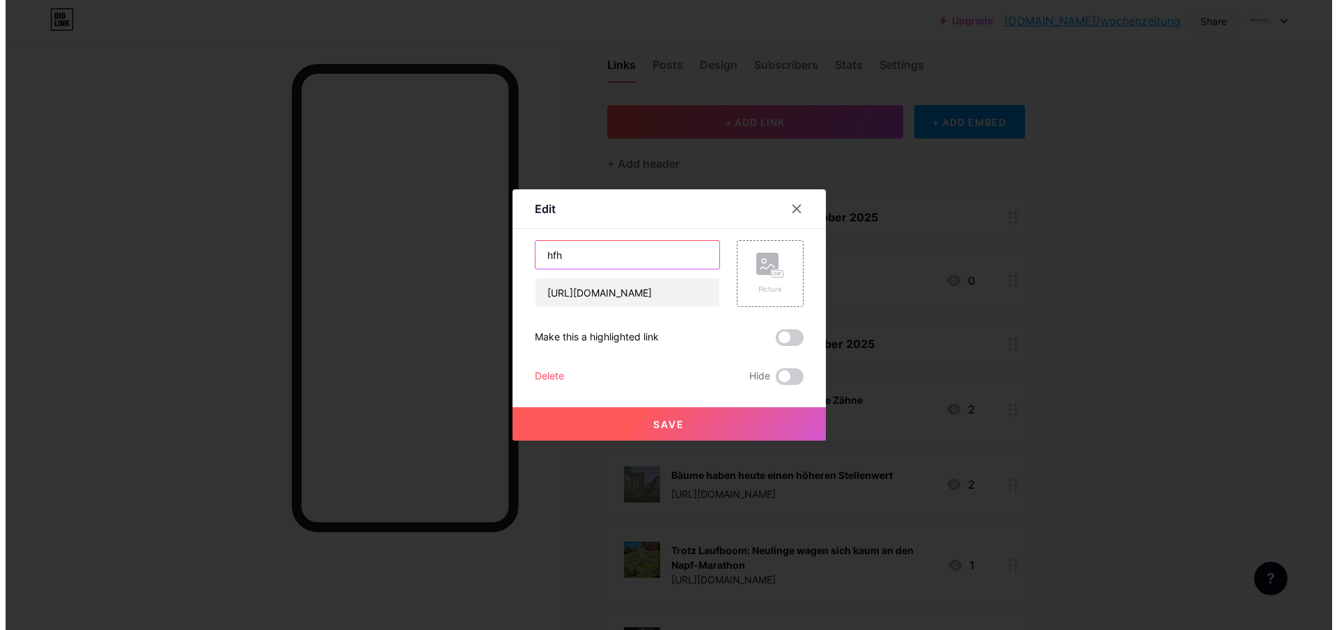
paste input "Was bedeutet es für Betriebe, wenn [PERSON_NAME] «Zivis» gibt?"
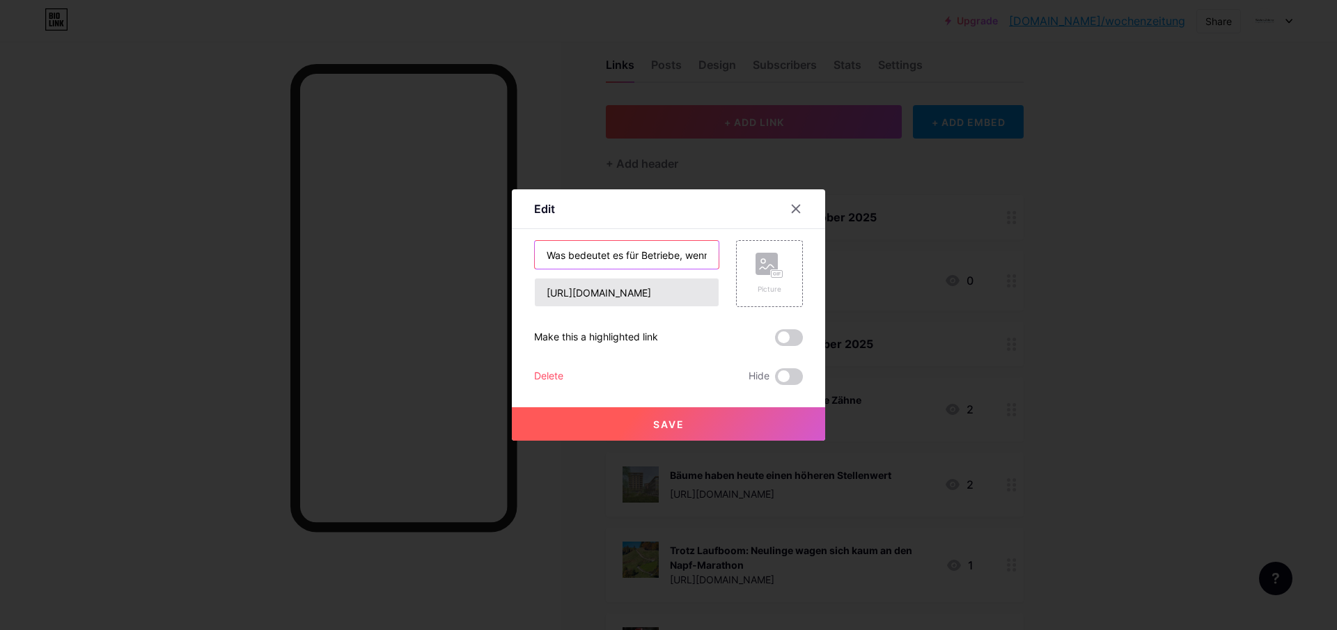
scroll to position [0, 118]
type input "Was bedeutet es für Betriebe, wenn [PERSON_NAME] «Zivis» gibt?"
click at [769, 269] on rect at bounding box center [767, 264] width 22 height 22
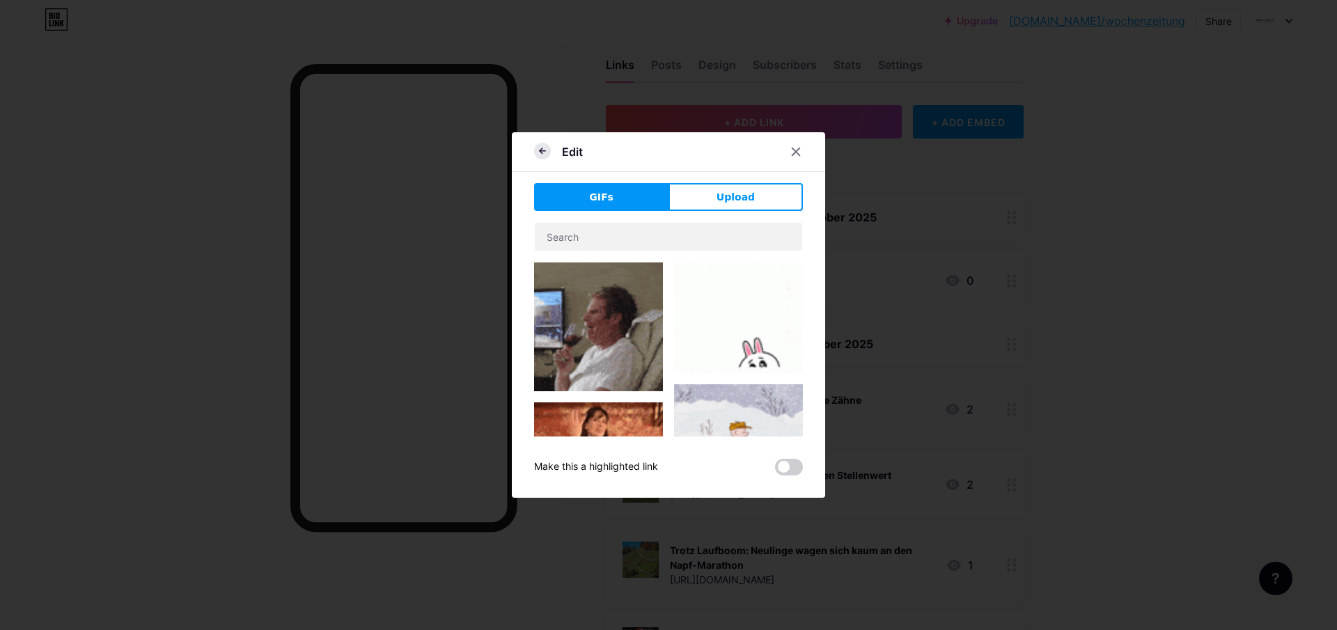
click at [546, 155] on icon at bounding box center [542, 151] width 17 height 17
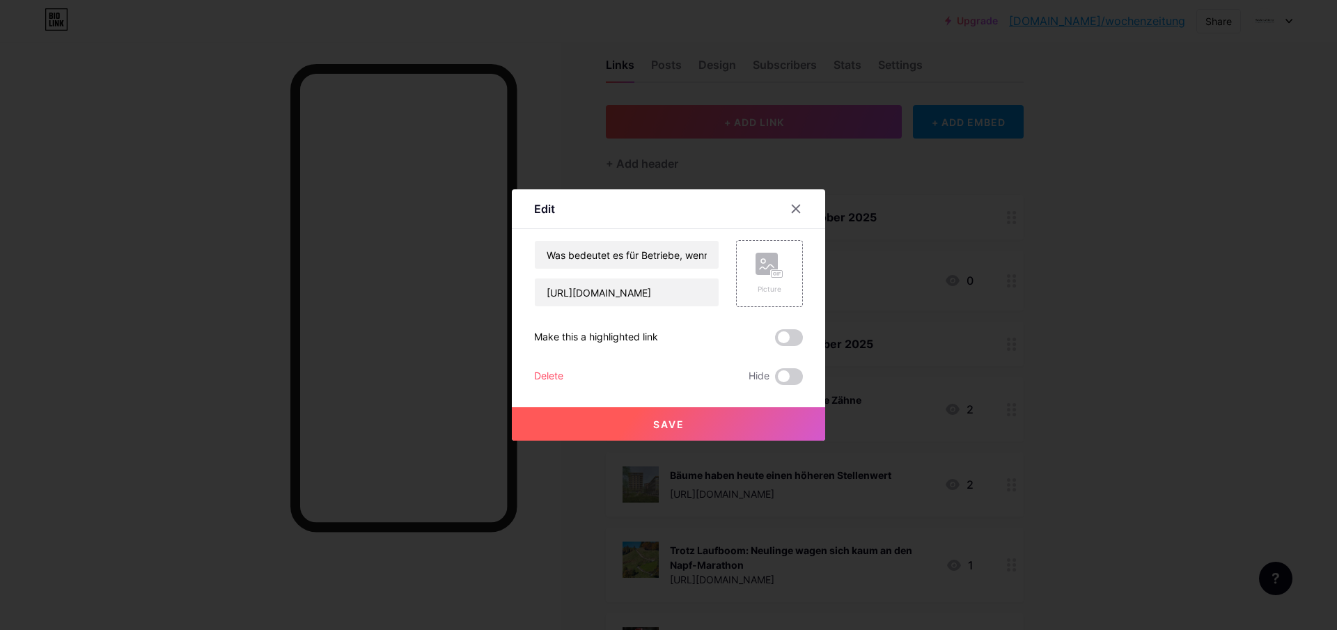
click at [635, 430] on button "Save" at bounding box center [668, 424] width 313 height 33
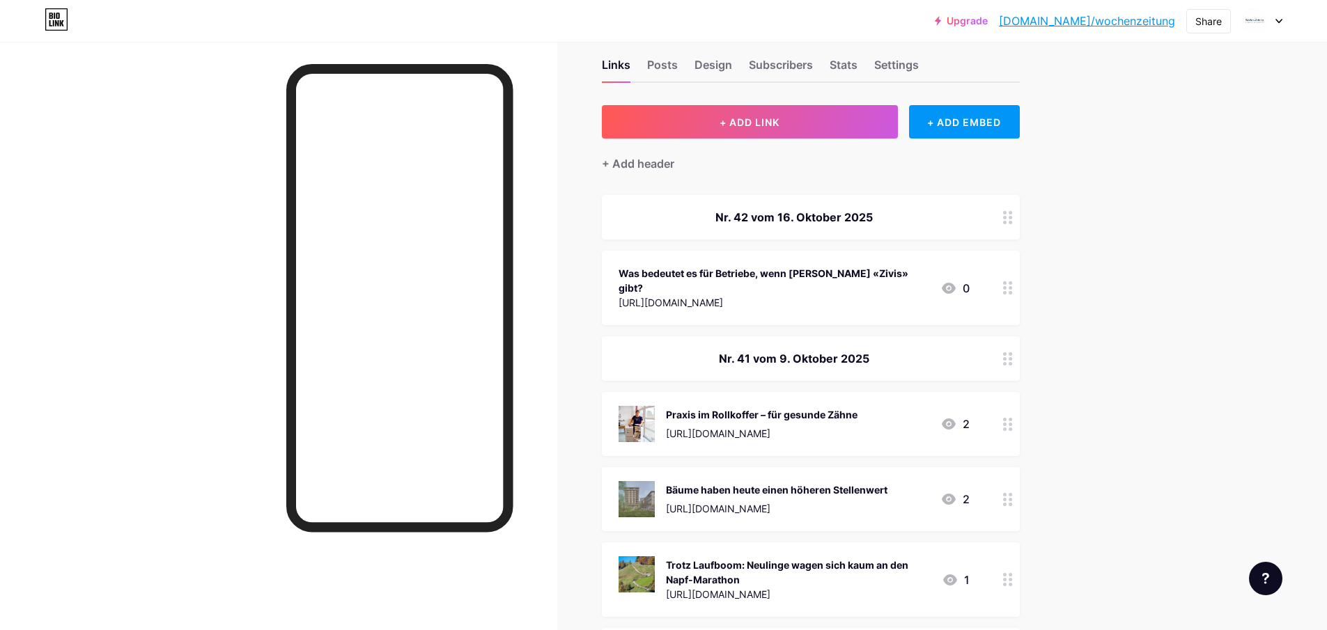
click at [781, 295] on div "[URL][DOMAIN_NAME]" at bounding box center [774, 302] width 311 height 15
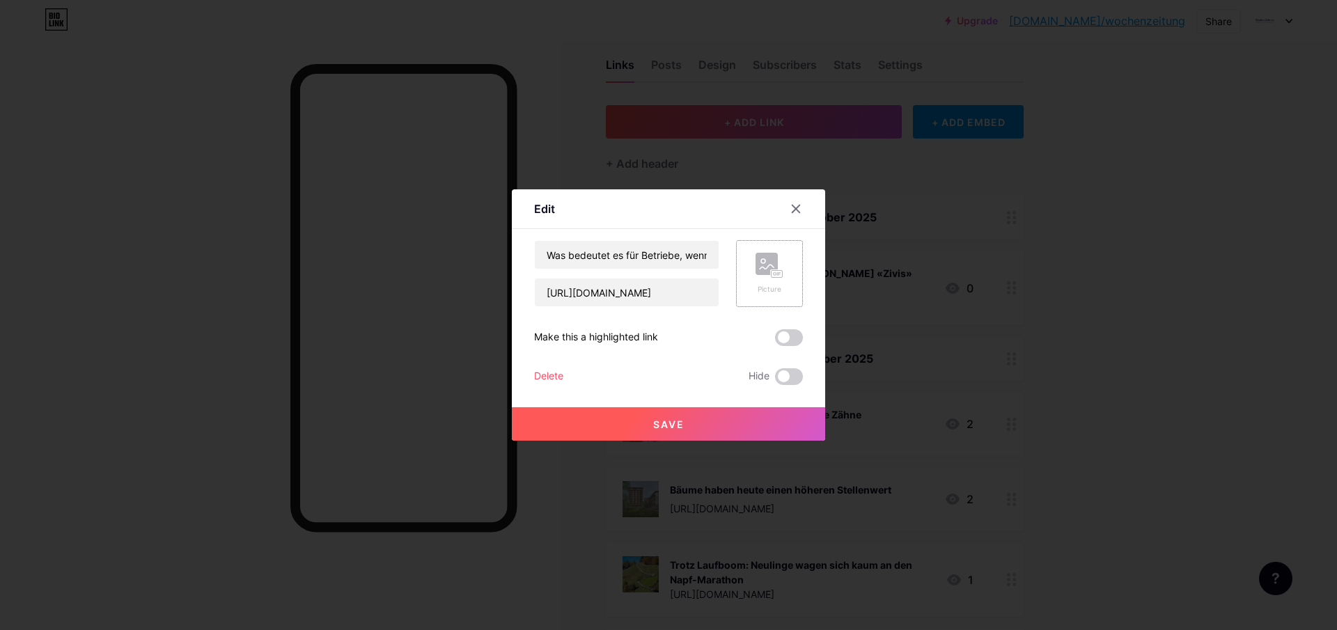
click at [749, 254] on div "Picture" at bounding box center [769, 273] width 67 height 67
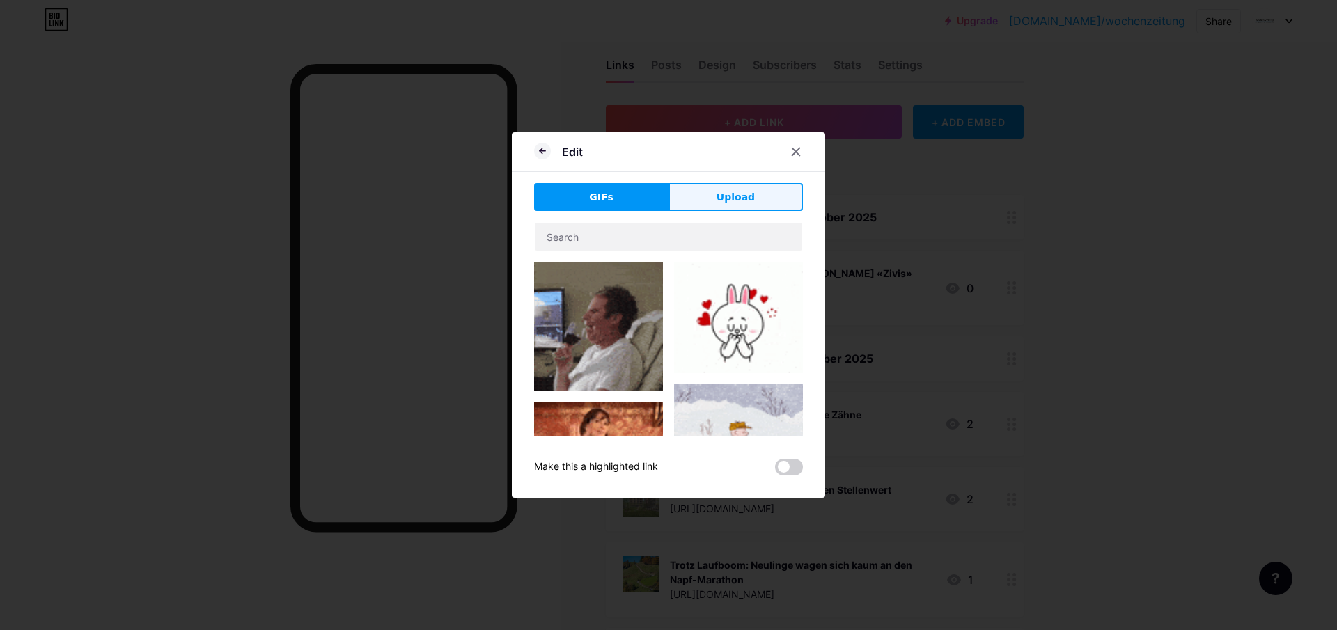
click at [717, 194] on button "Upload" at bounding box center [736, 197] width 134 height 28
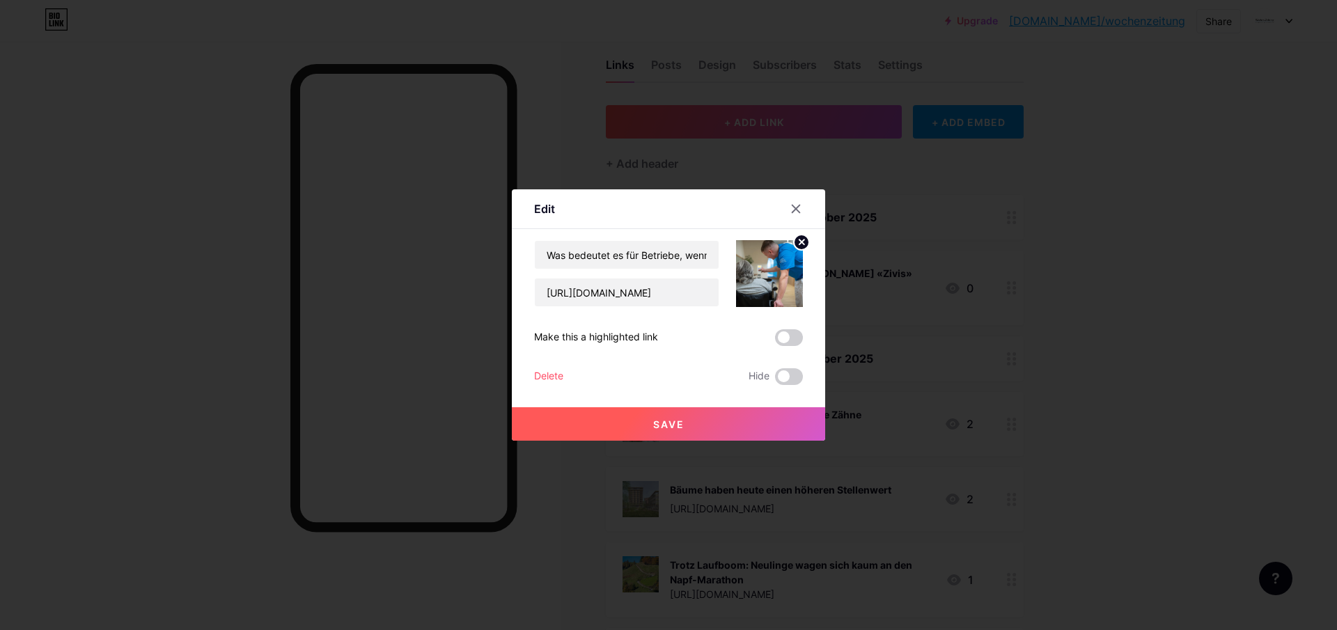
click at [681, 425] on span "Save" at bounding box center [668, 425] width 31 height 12
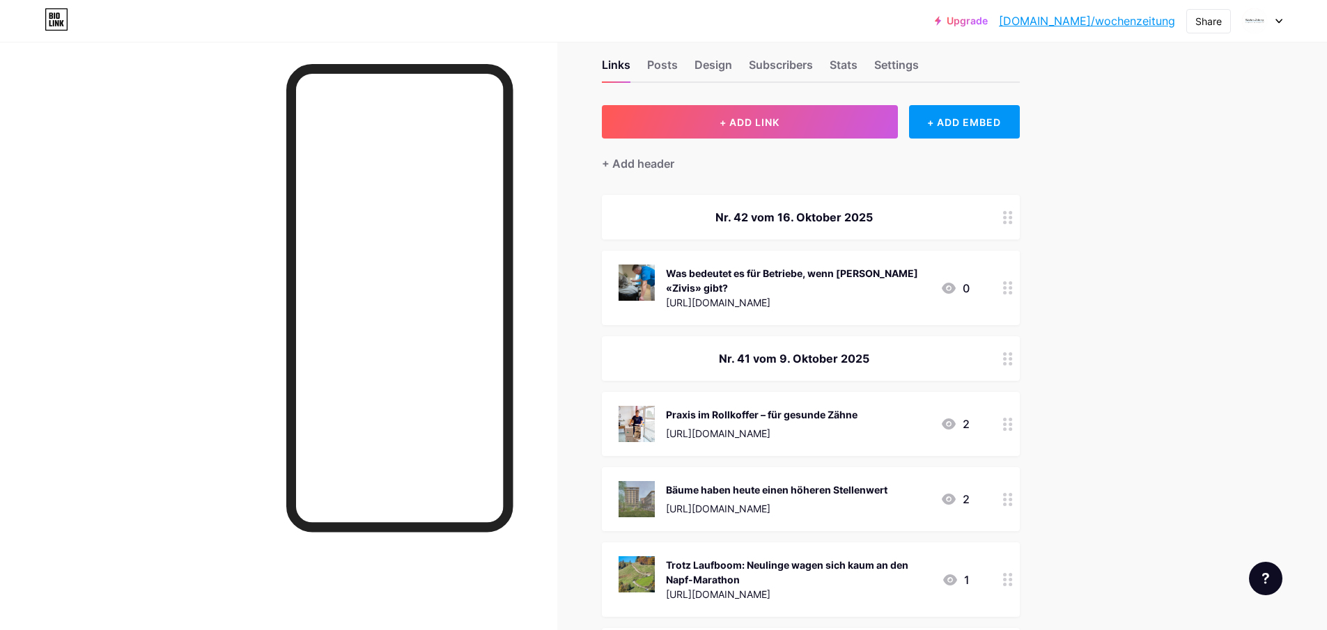
click at [801, 292] on div "Was bedeutet es für Betriebe, wenn [PERSON_NAME] «Zivis» gibt?" at bounding box center [797, 280] width 263 height 29
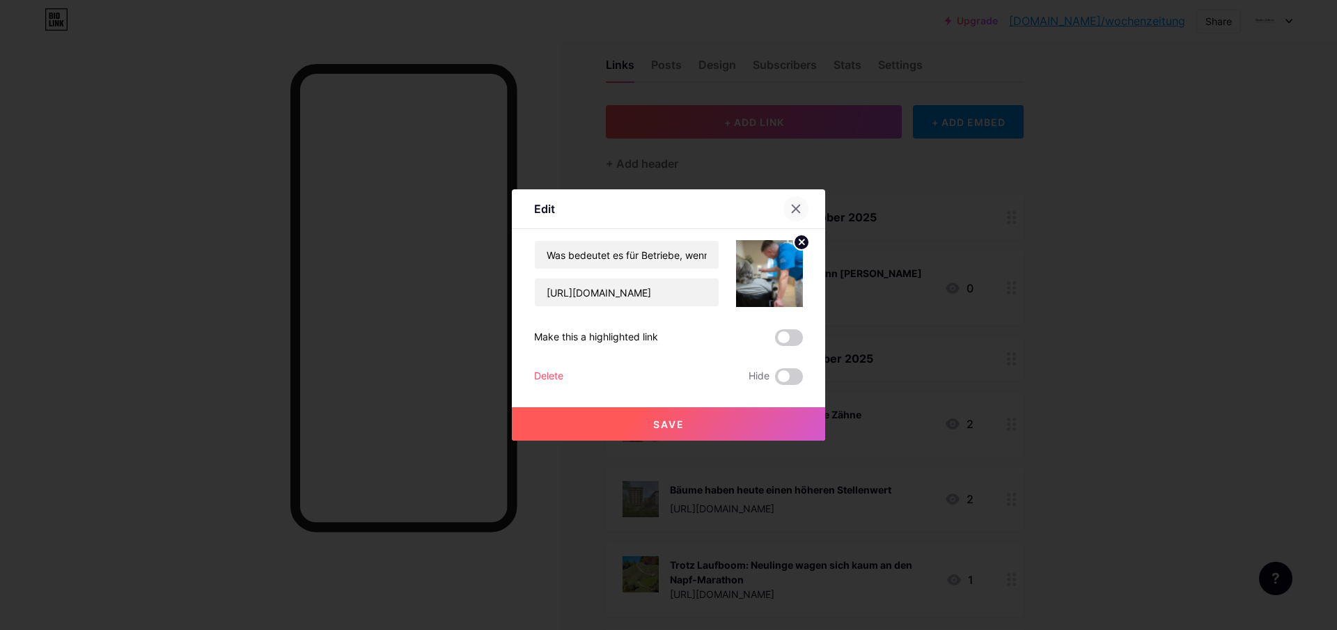
click at [796, 203] on icon at bounding box center [796, 208] width 11 height 11
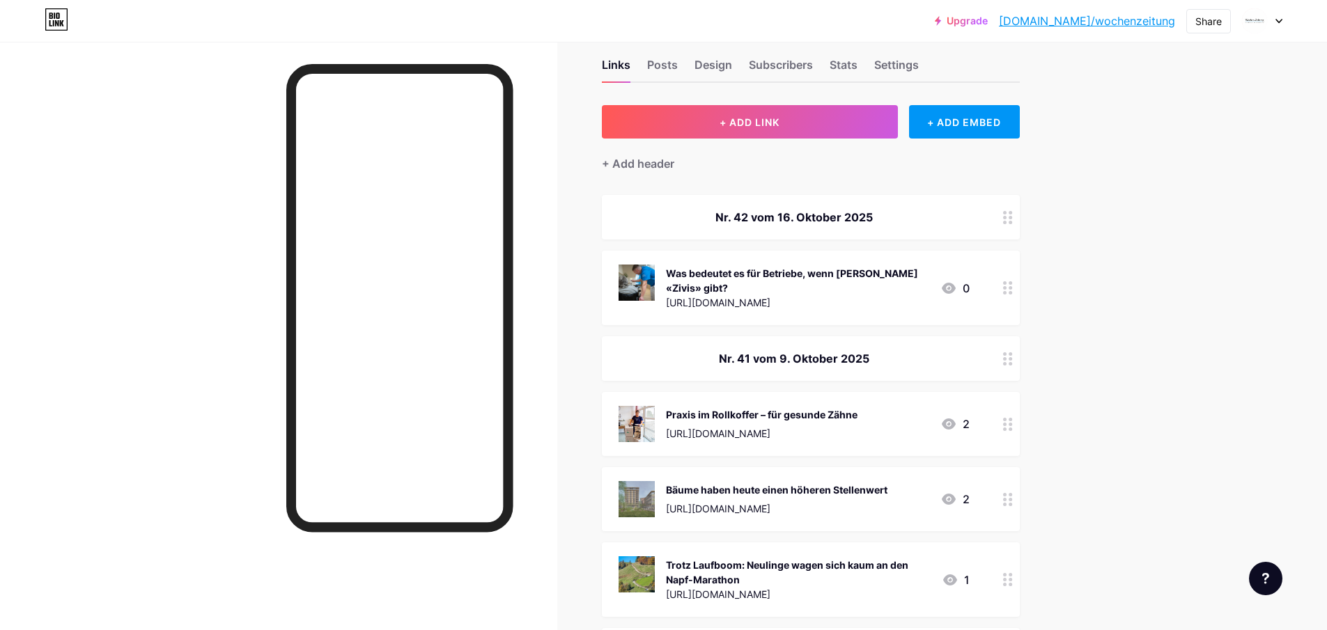
click at [832, 284] on div "Was bedeutet es für Betriebe, wenn [PERSON_NAME] «Zivis» gibt?" at bounding box center [797, 280] width 263 height 29
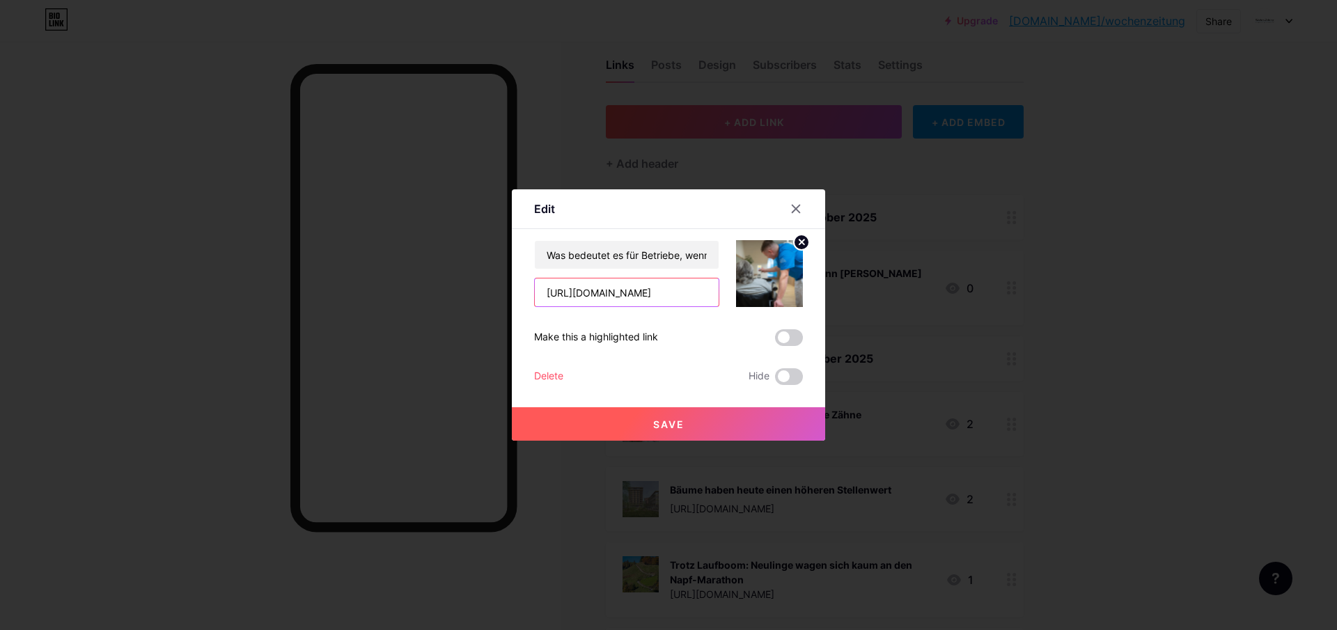
drag, startPoint x: 671, startPoint y: 291, endPoint x: 481, endPoint y: 290, distance: 189.5
click at [482, 290] on div "Edit Content YouTube Play YouTube video without leaving your page. ADD Vimeo Pl…" at bounding box center [668, 315] width 1337 height 630
paste input "[URL][DOMAIN_NAME]"
type input "[URL][DOMAIN_NAME]"
click at [663, 424] on span "Save" at bounding box center [668, 425] width 31 height 12
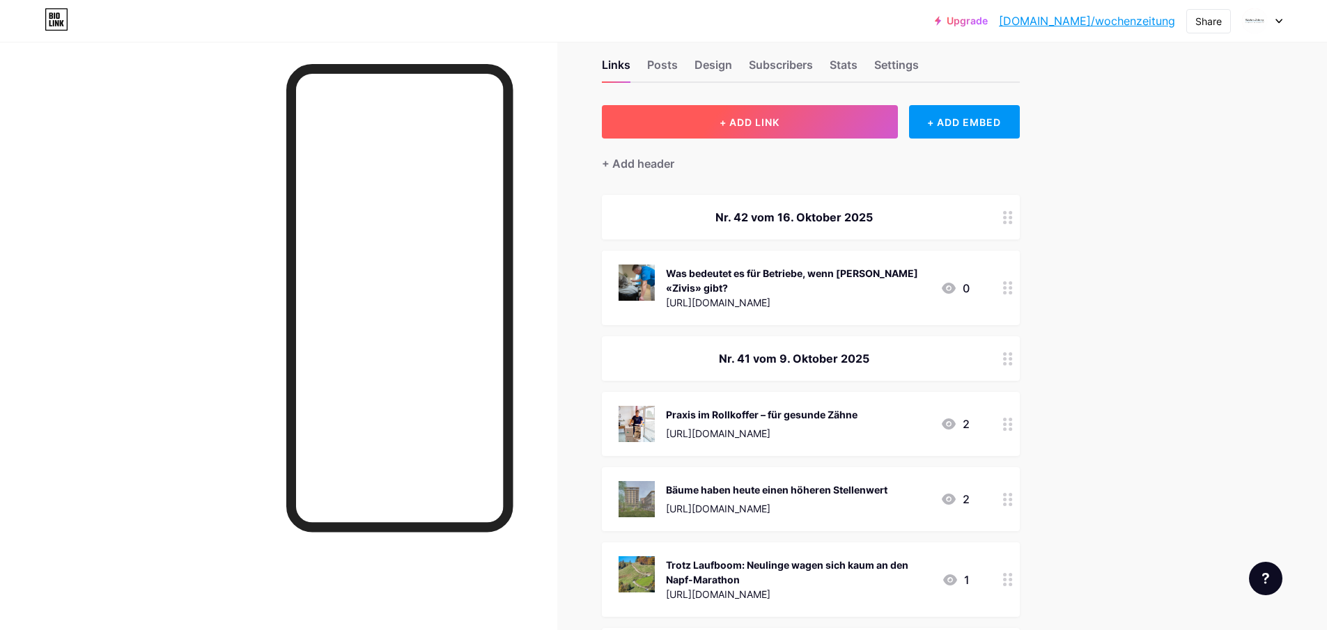
click at [812, 119] on button "+ ADD LINK" at bounding box center [750, 121] width 296 height 33
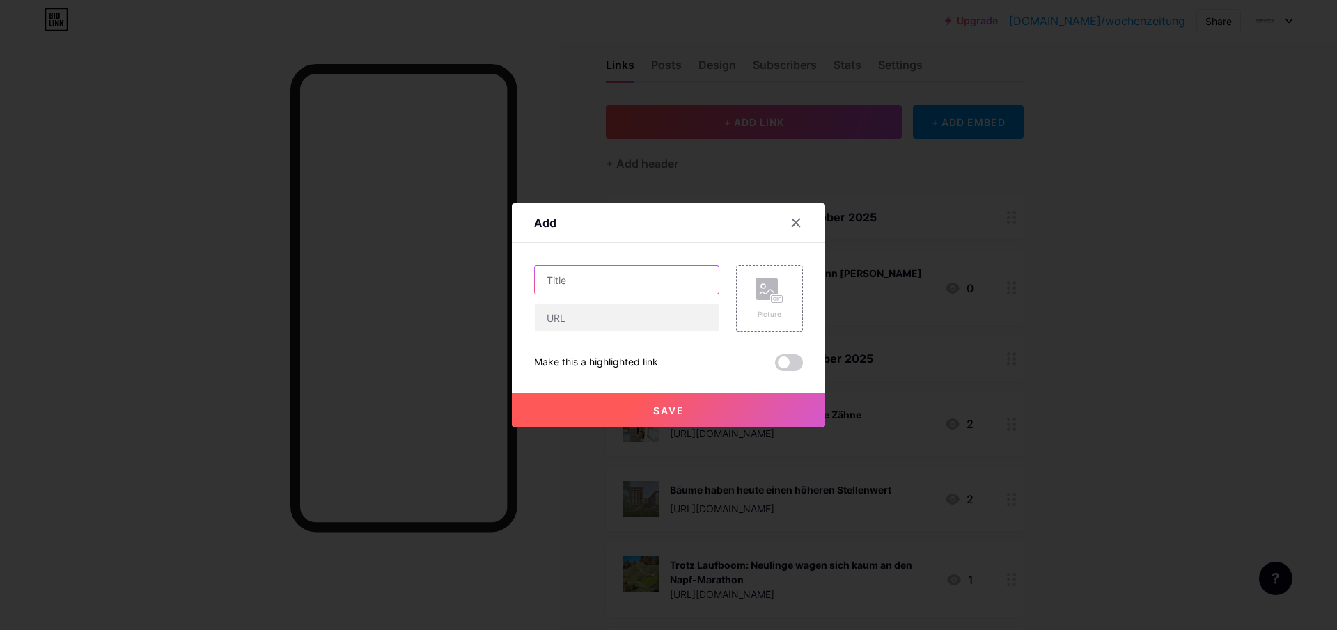
click at [559, 279] on input "text" at bounding box center [627, 280] width 184 height 28
paste input "Ein Pumptrack in [GEOGRAPHIC_DATA] statt bei der Badi in [GEOGRAPHIC_DATA]"
type input "Ein Pumptrack in [GEOGRAPHIC_DATA] statt bei der Badi in [GEOGRAPHIC_DATA]"
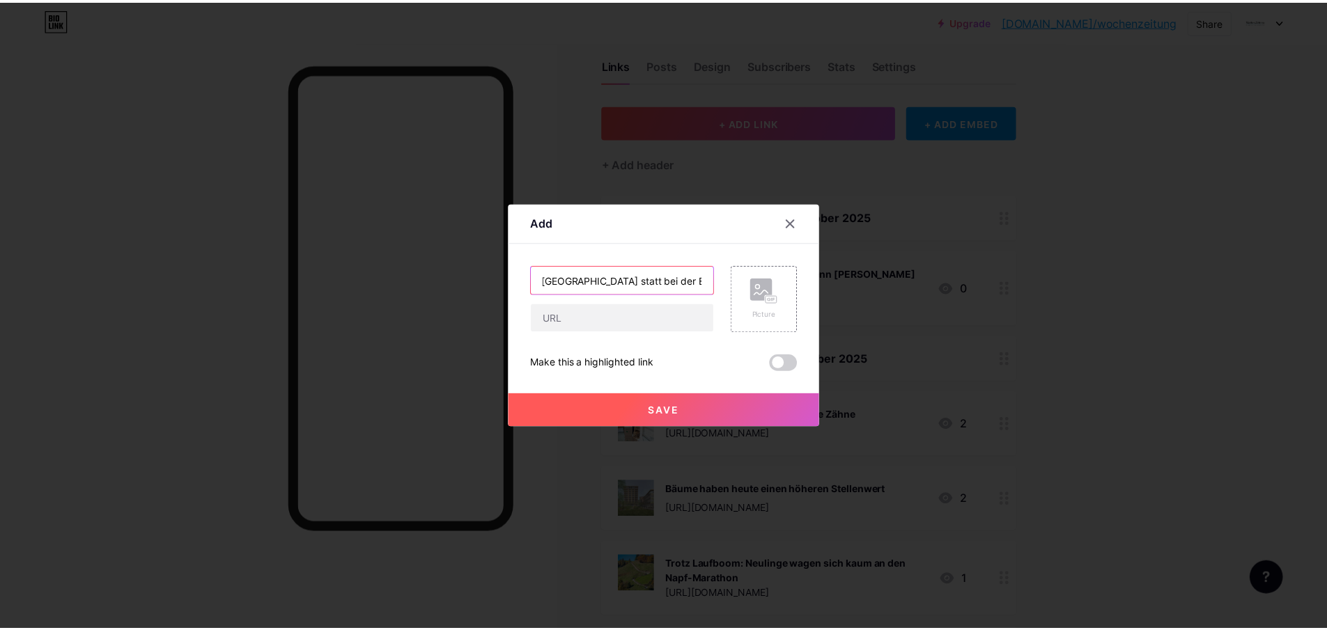
scroll to position [0, 0]
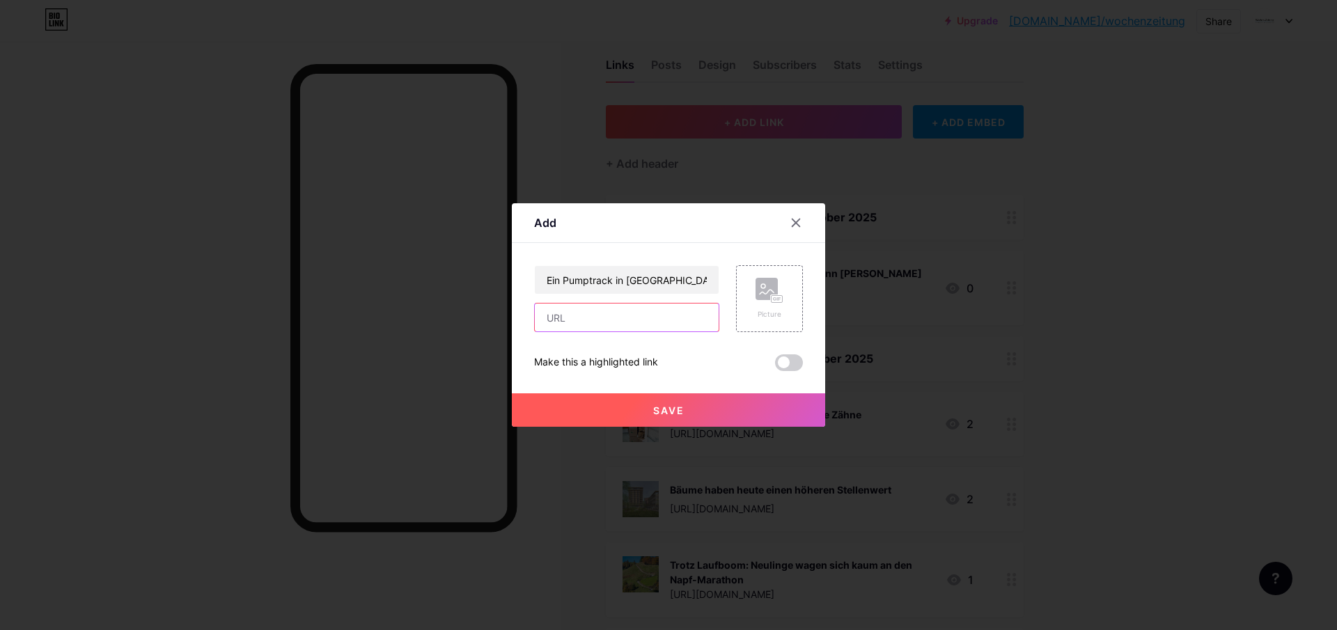
click at [621, 320] on input "text" at bounding box center [627, 318] width 184 height 28
paste input "[URL][DOMAIN_NAME]"
type input "[URL][DOMAIN_NAME]"
click at [756, 313] on div "Picture" at bounding box center [770, 314] width 28 height 10
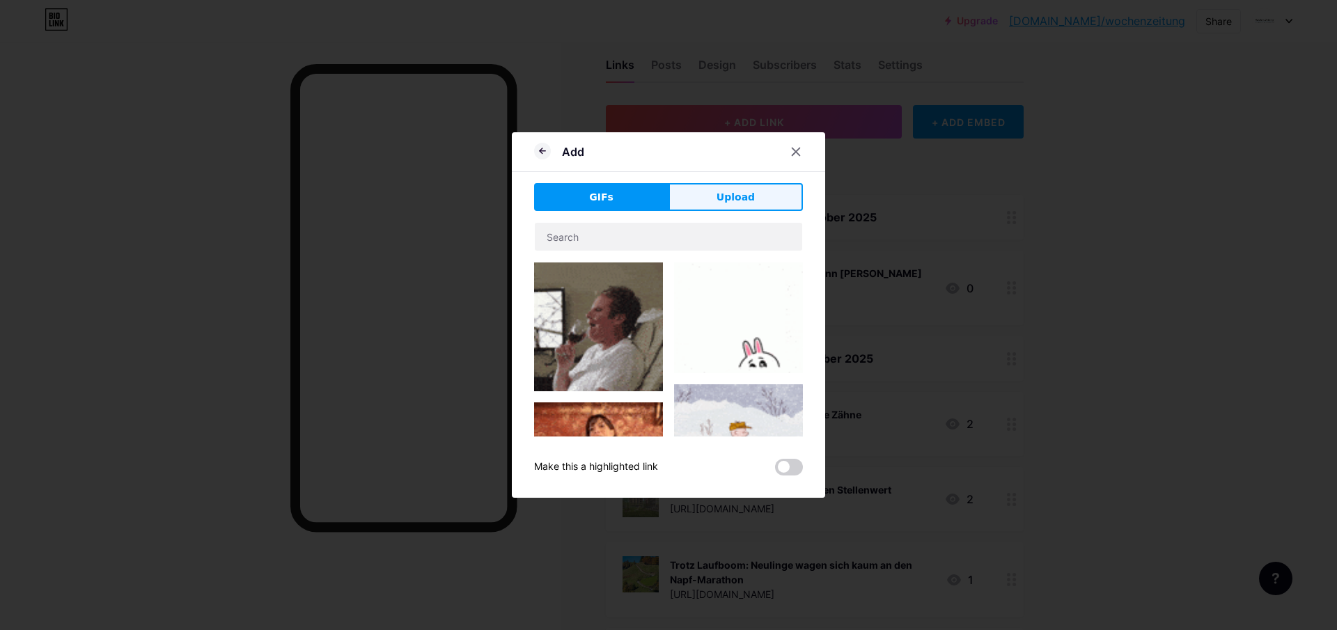
click at [697, 187] on button "Upload" at bounding box center [736, 197] width 134 height 28
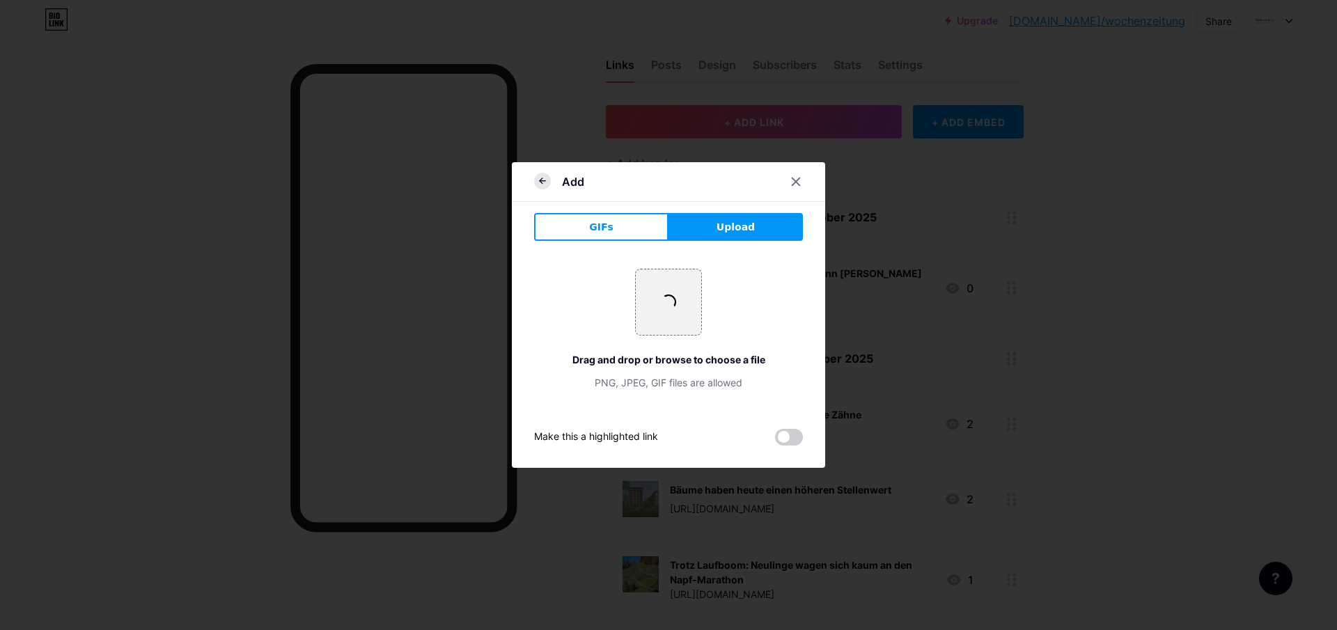
click at [547, 183] on icon at bounding box center [542, 181] width 17 height 17
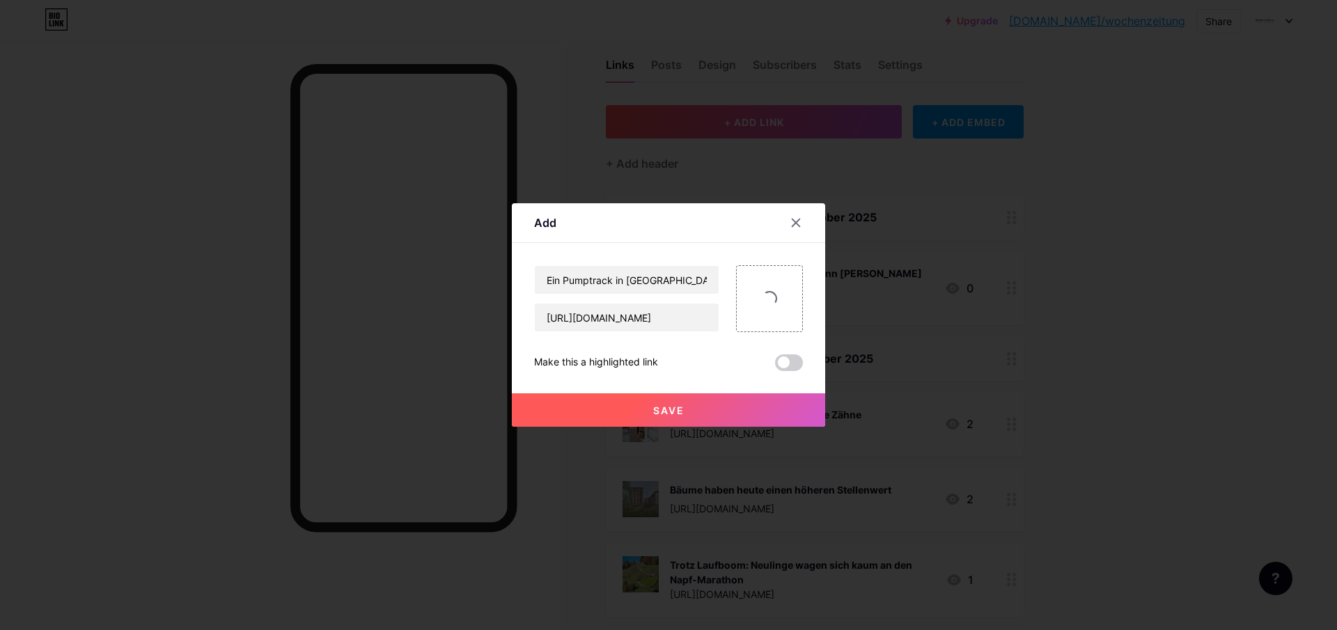
click at [658, 412] on span "Save" at bounding box center [668, 411] width 31 height 12
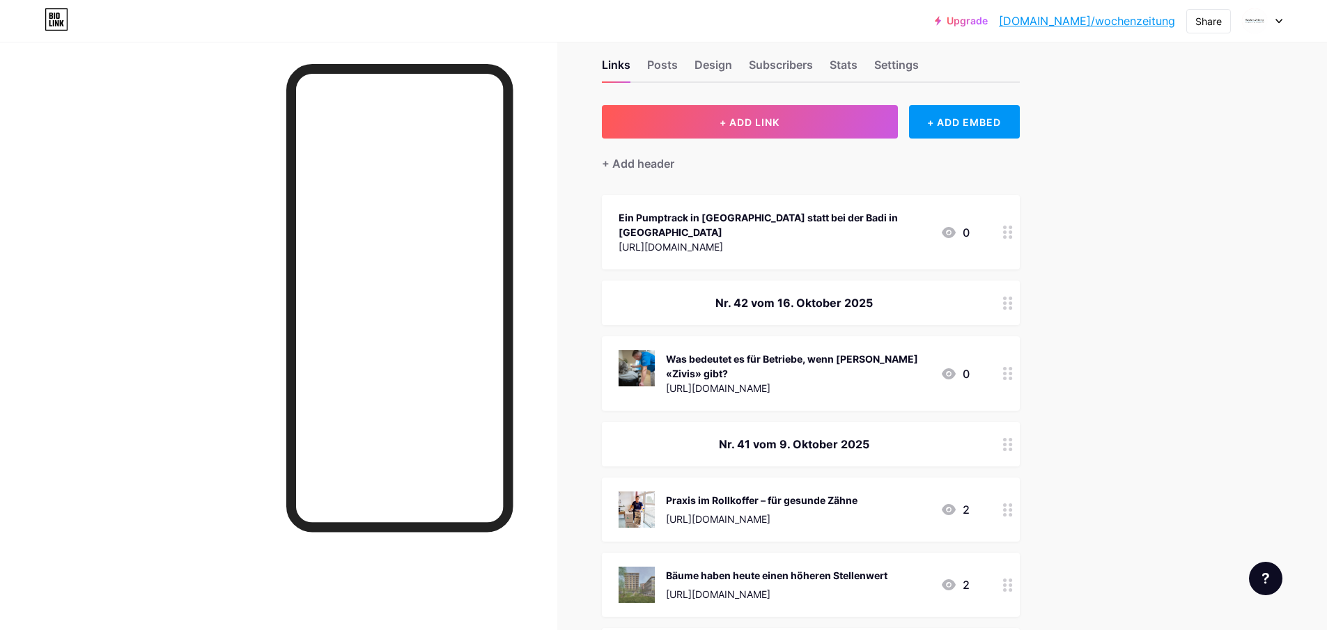
click at [773, 240] on div "[URL][DOMAIN_NAME]" at bounding box center [774, 247] width 311 height 15
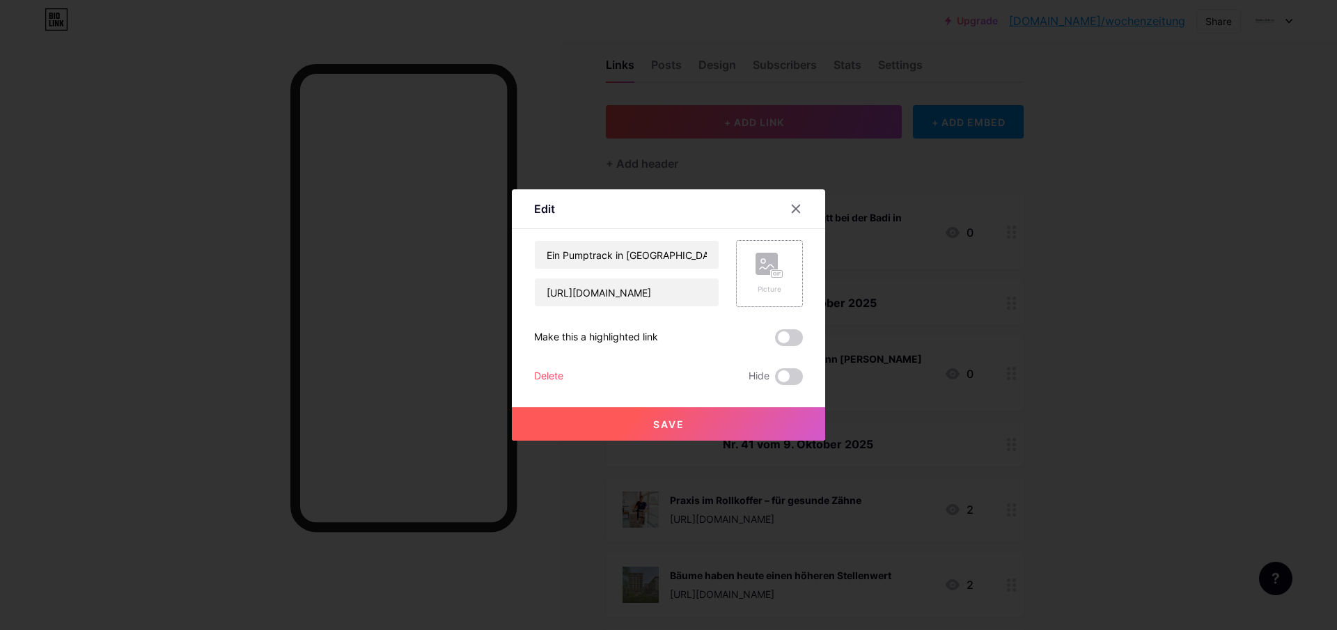
click at [763, 281] on div "Picture" at bounding box center [770, 274] width 28 height 42
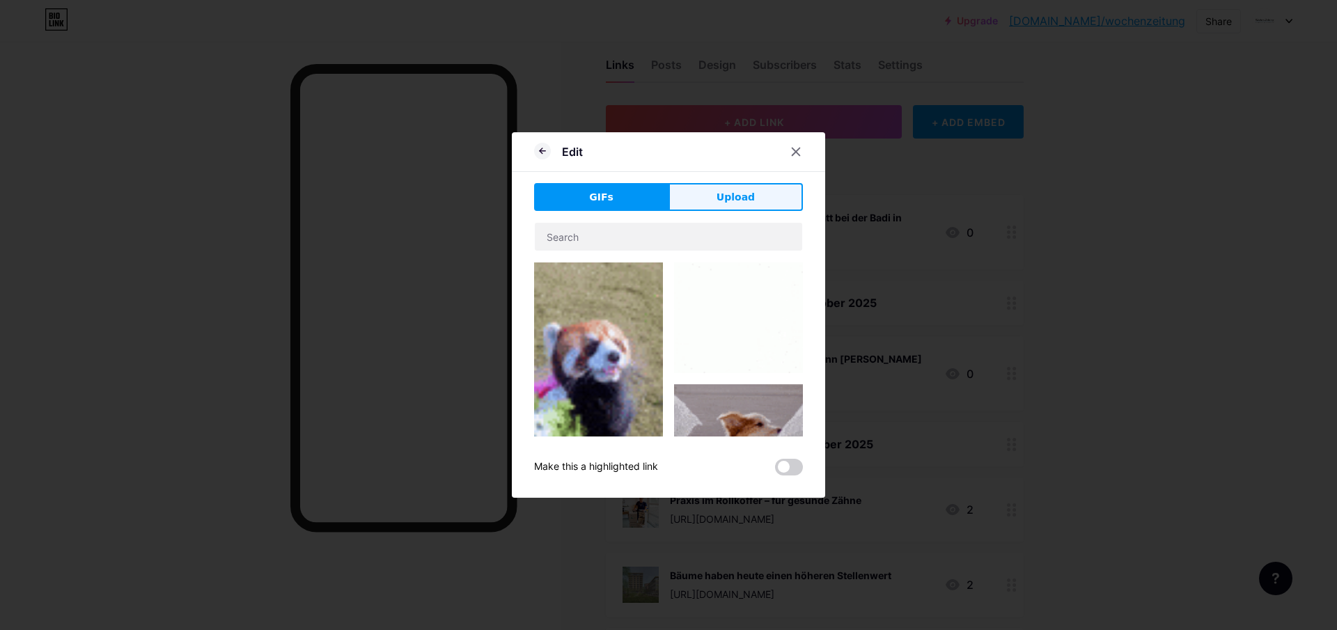
click at [727, 196] on span "Upload" at bounding box center [736, 197] width 38 height 15
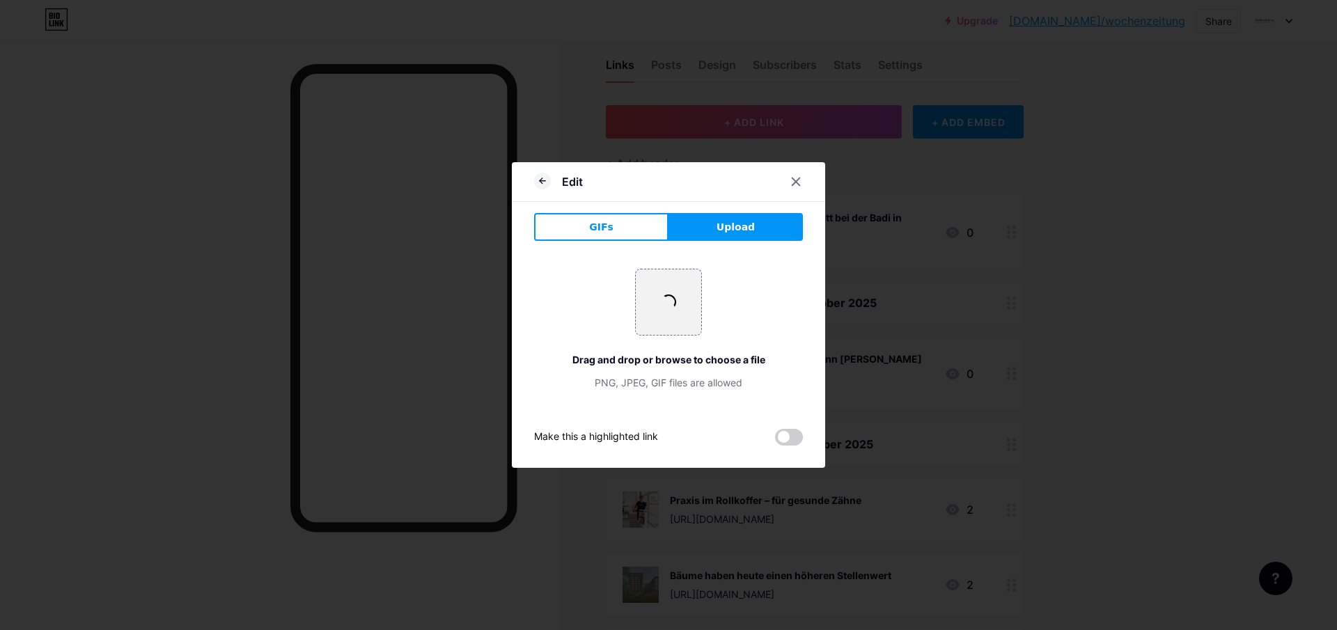
click at [543, 181] on icon at bounding box center [543, 181] width 6 height 0
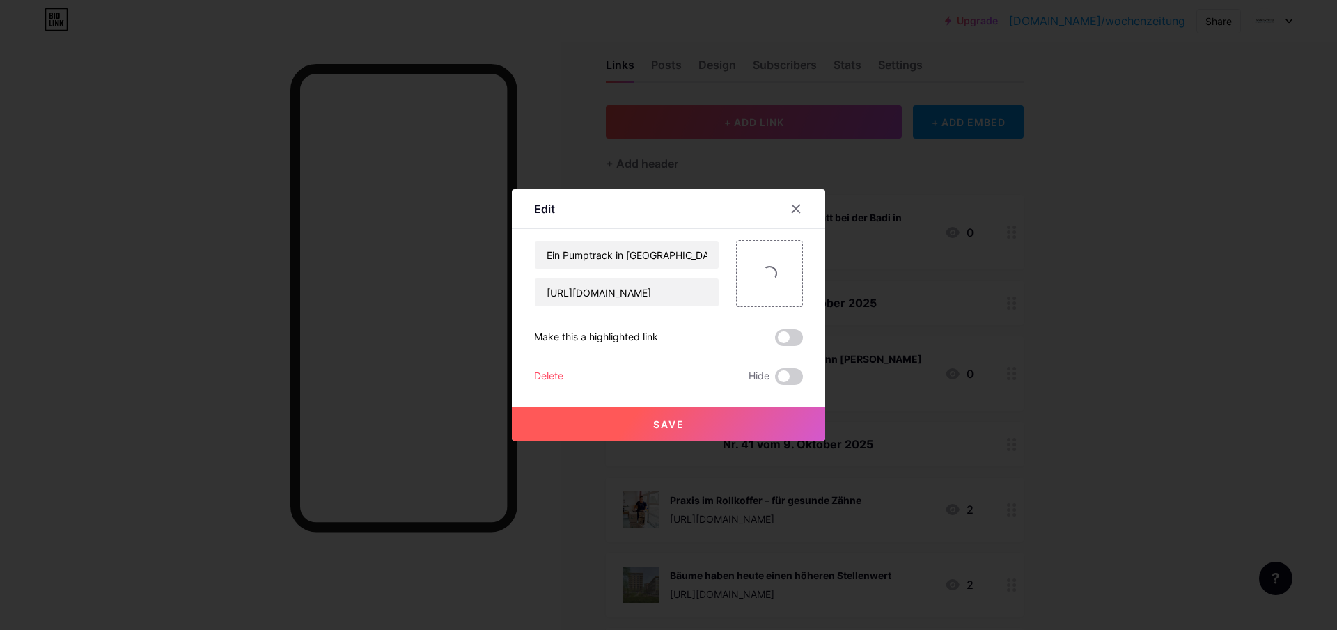
click at [543, 180] on div at bounding box center [668, 315] width 1337 height 630
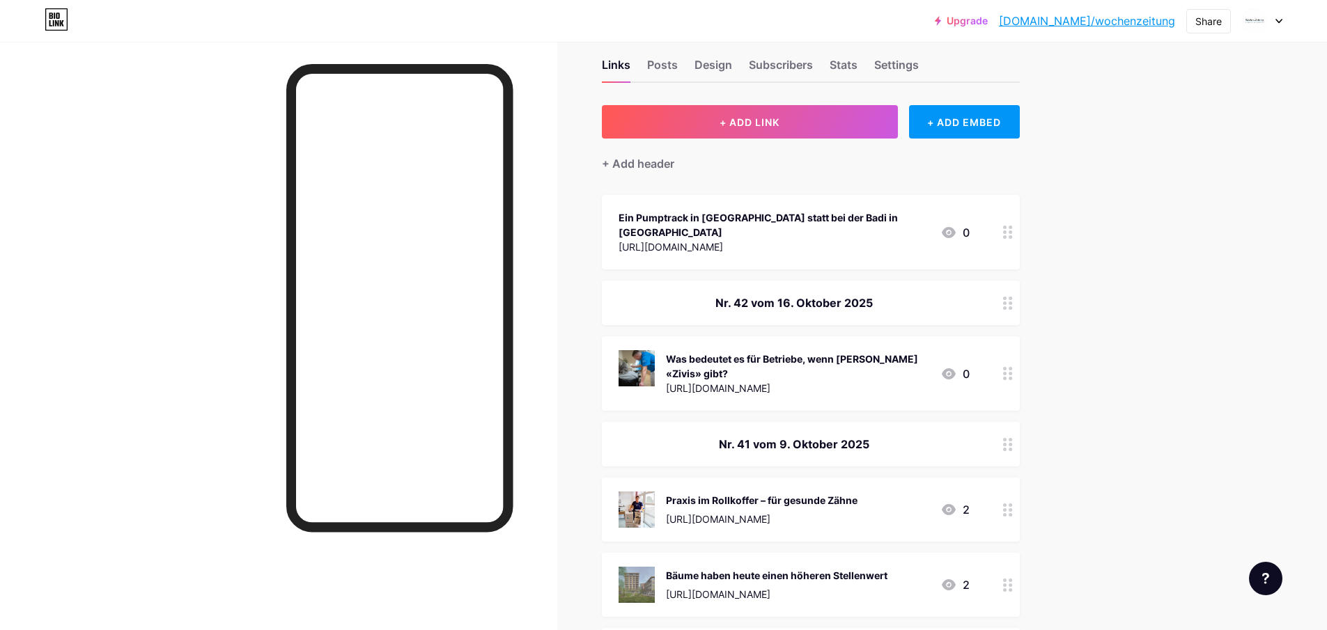
click at [803, 243] on div "Ein Pumptrack in [GEOGRAPHIC_DATA] statt bei der Badi in [GEOGRAPHIC_DATA] [URL…" at bounding box center [811, 232] width 418 height 75
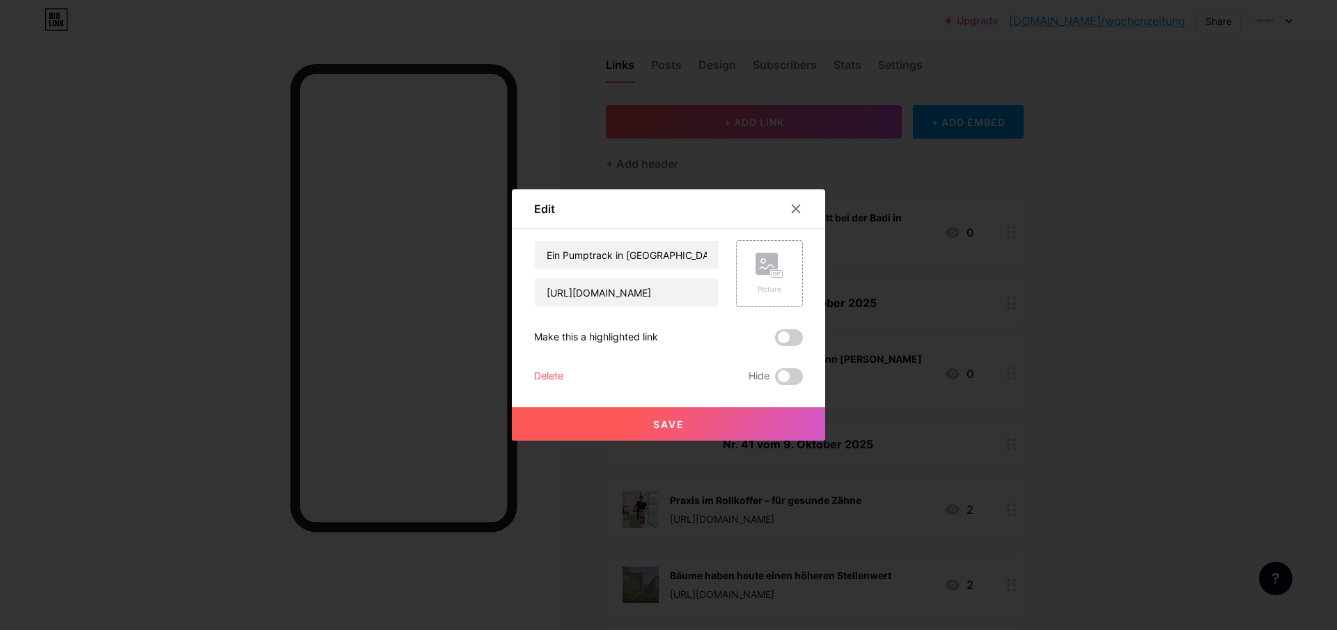
click at [765, 260] on circle at bounding box center [763, 261] width 4 height 4
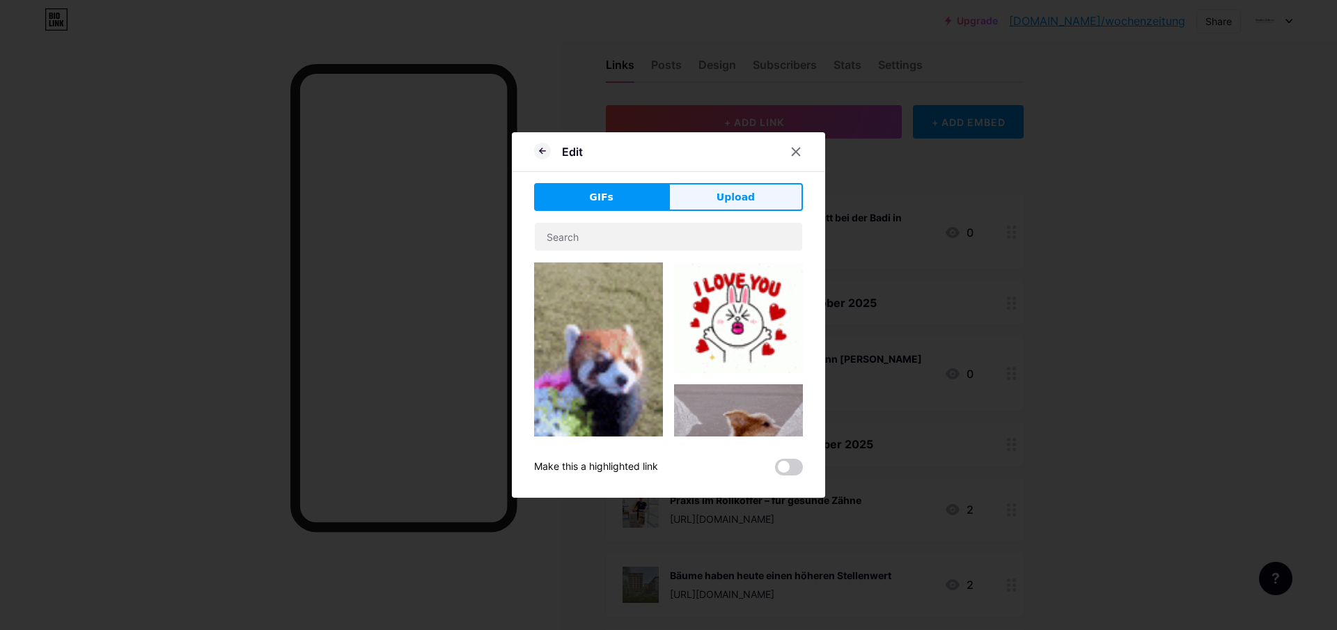
click at [749, 204] on span "Upload" at bounding box center [736, 197] width 38 height 15
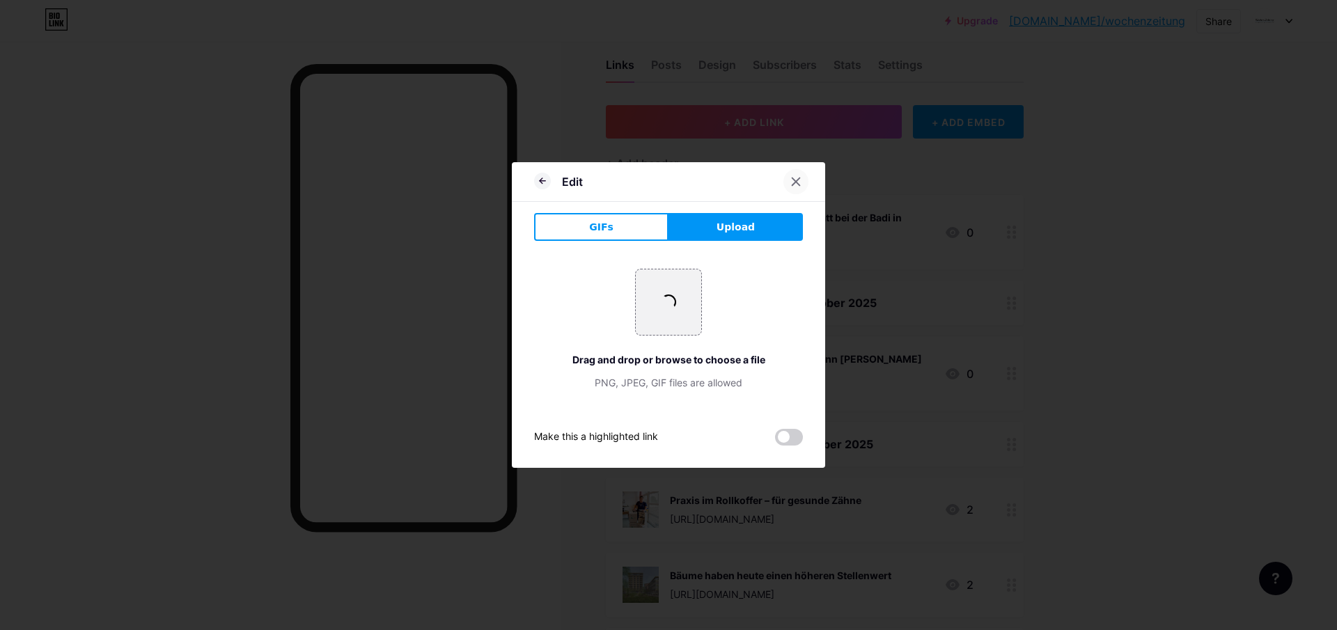
click at [795, 182] on icon at bounding box center [797, 182] width 8 height 8
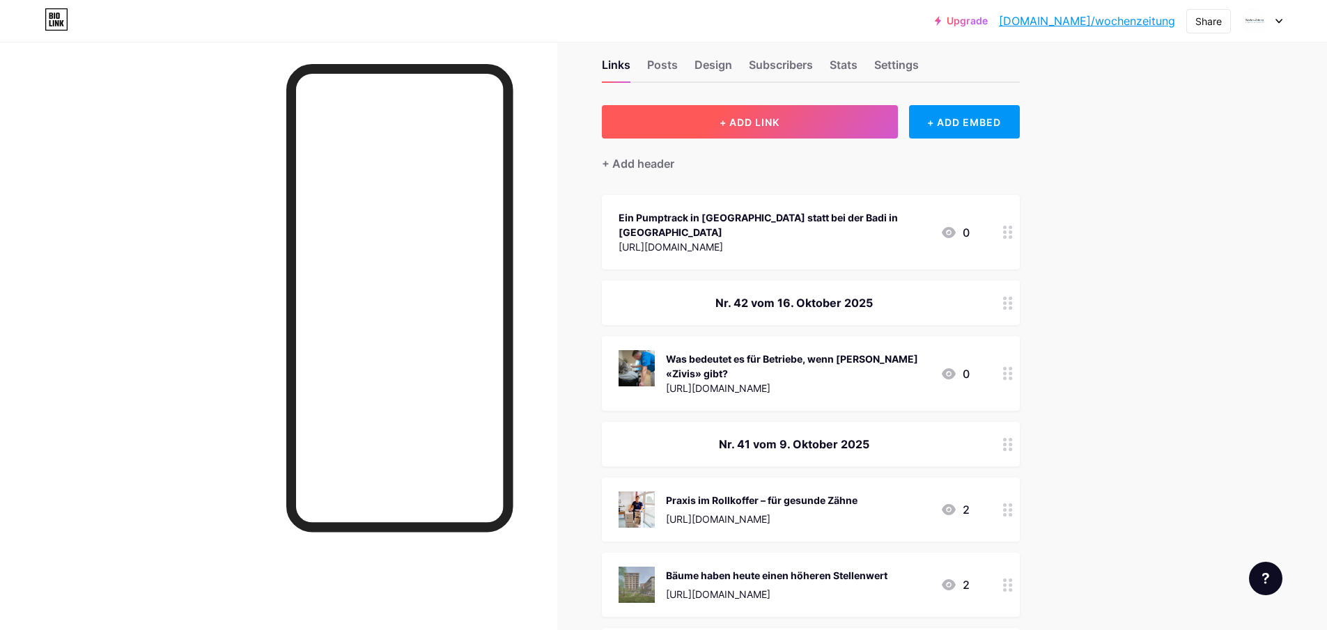
click at [766, 122] on span "+ ADD LINK" at bounding box center [750, 122] width 60 height 12
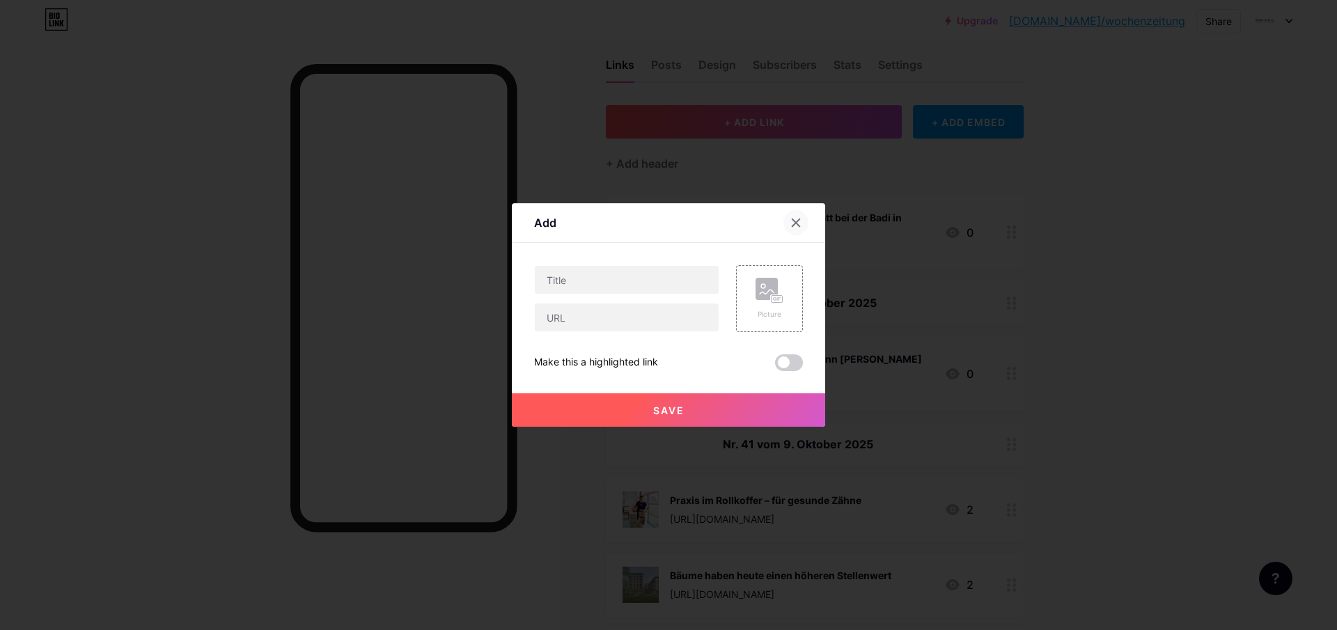
click at [791, 227] on icon at bounding box center [796, 222] width 11 height 11
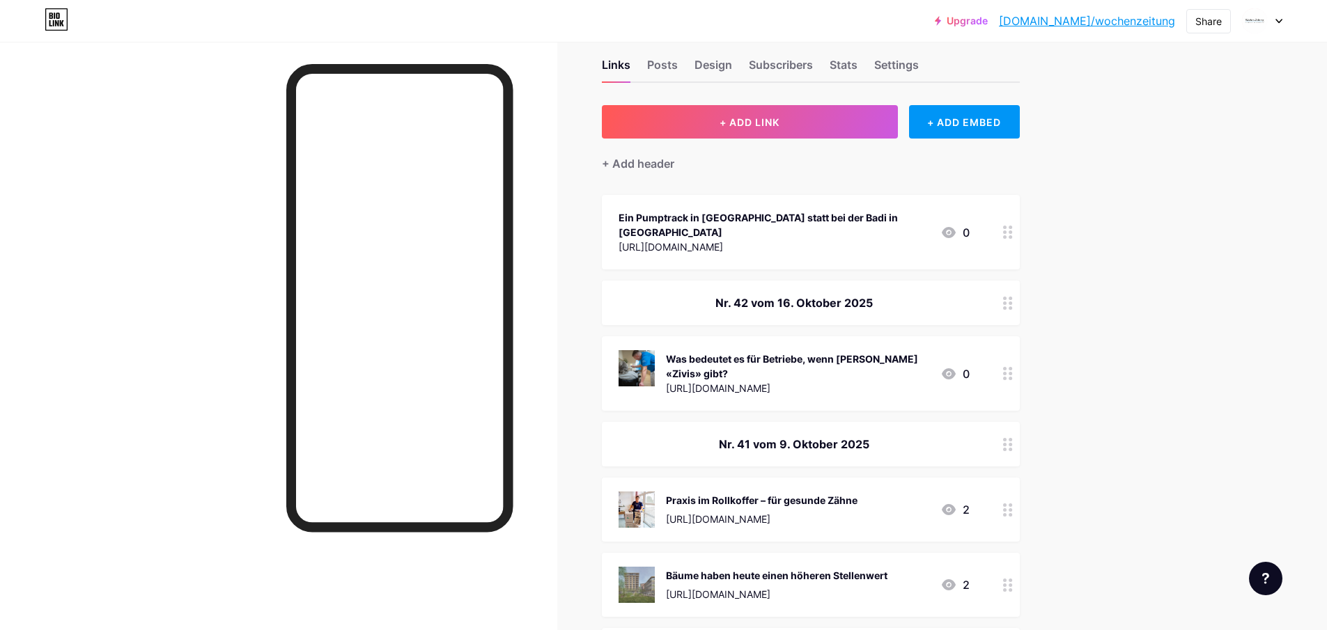
click at [731, 240] on div "[URL][DOMAIN_NAME]" at bounding box center [774, 247] width 311 height 15
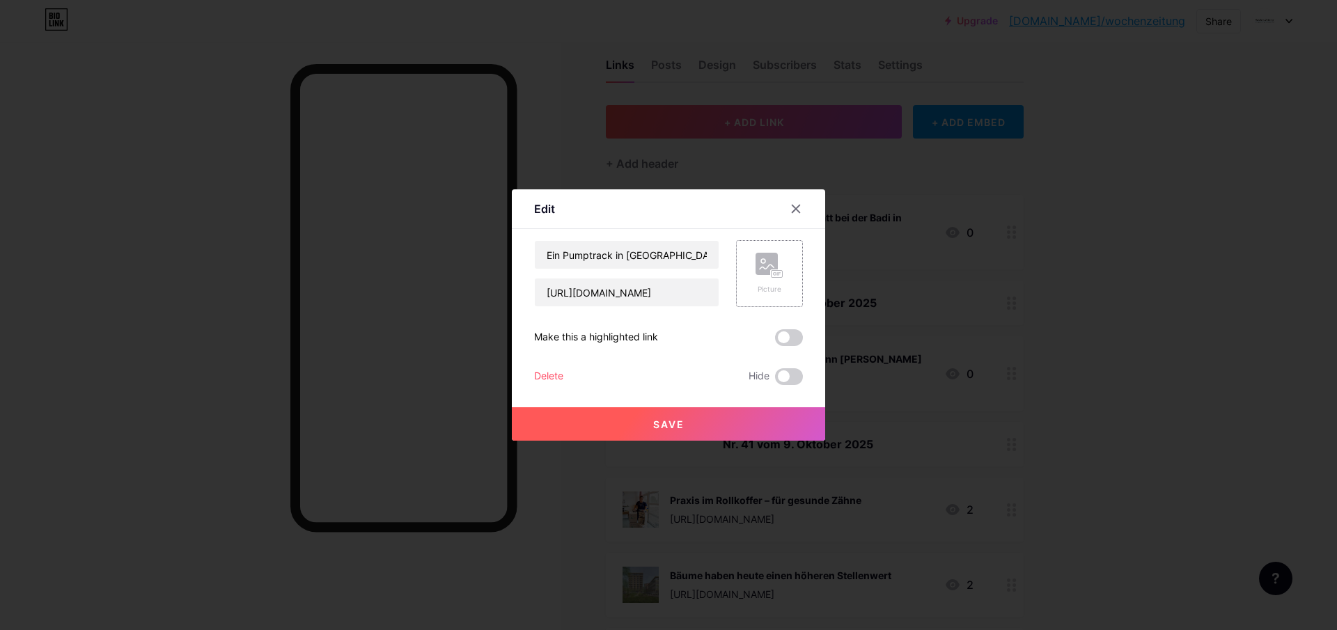
click at [770, 267] on rect at bounding box center [767, 264] width 22 height 22
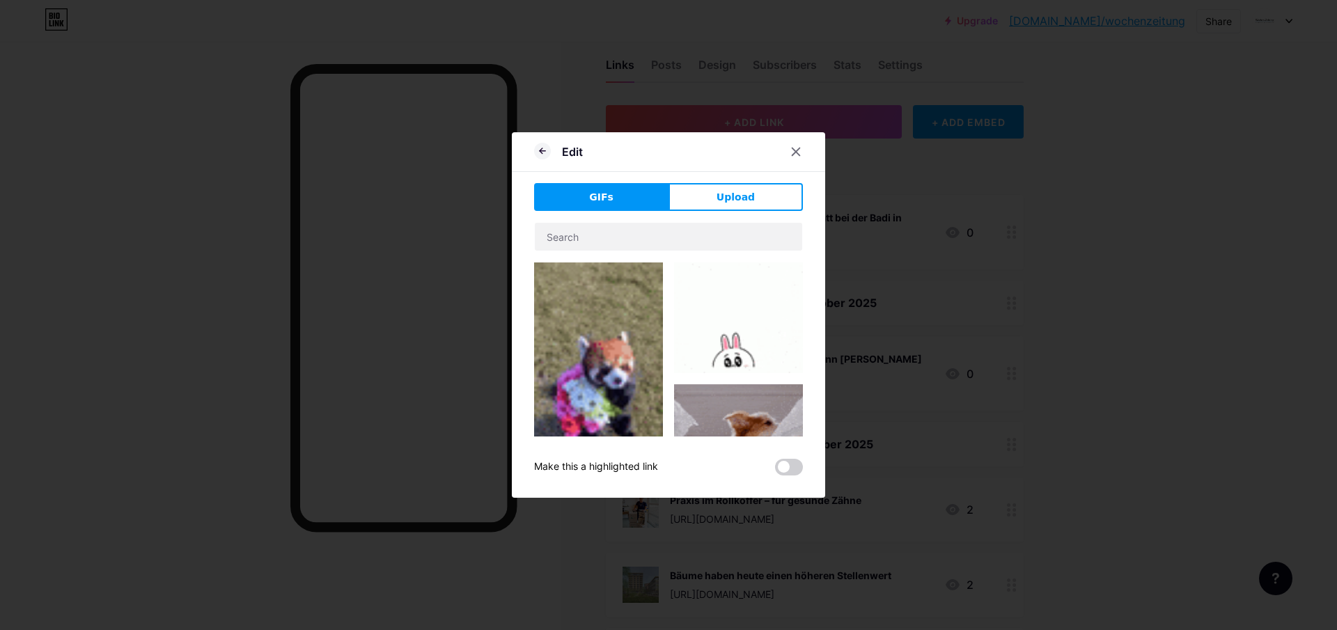
click at [758, 189] on button "Upload" at bounding box center [736, 197] width 134 height 28
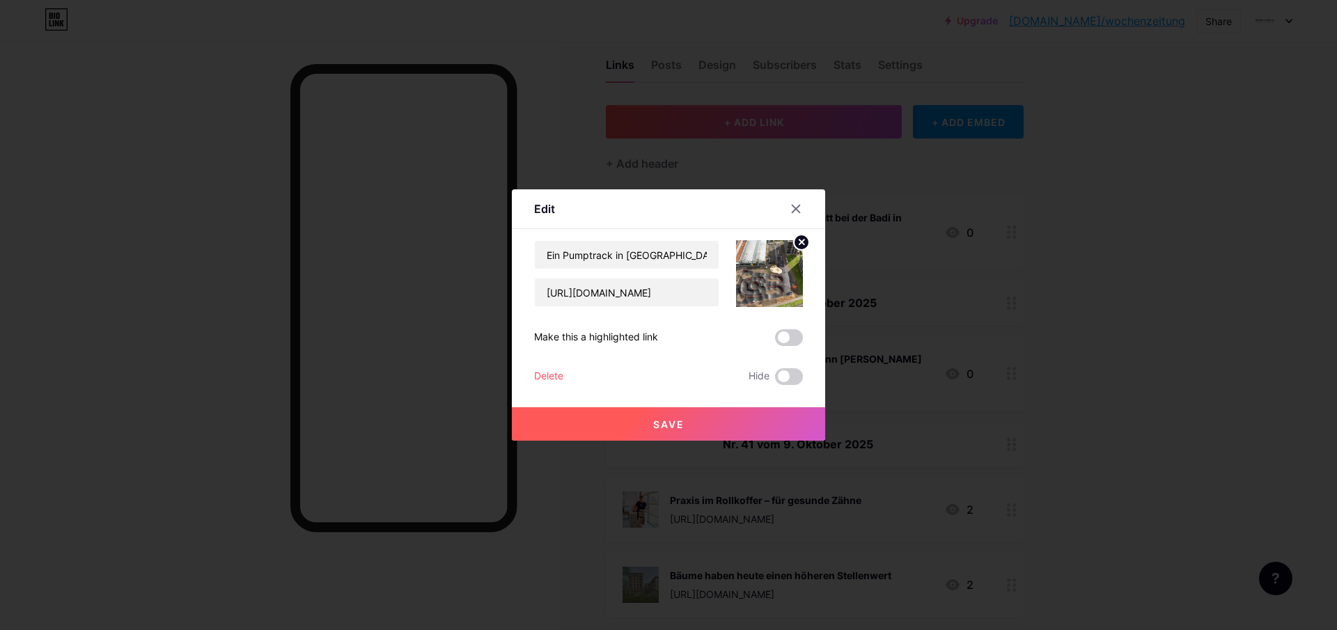
click at [675, 414] on button "Save" at bounding box center [668, 424] width 313 height 33
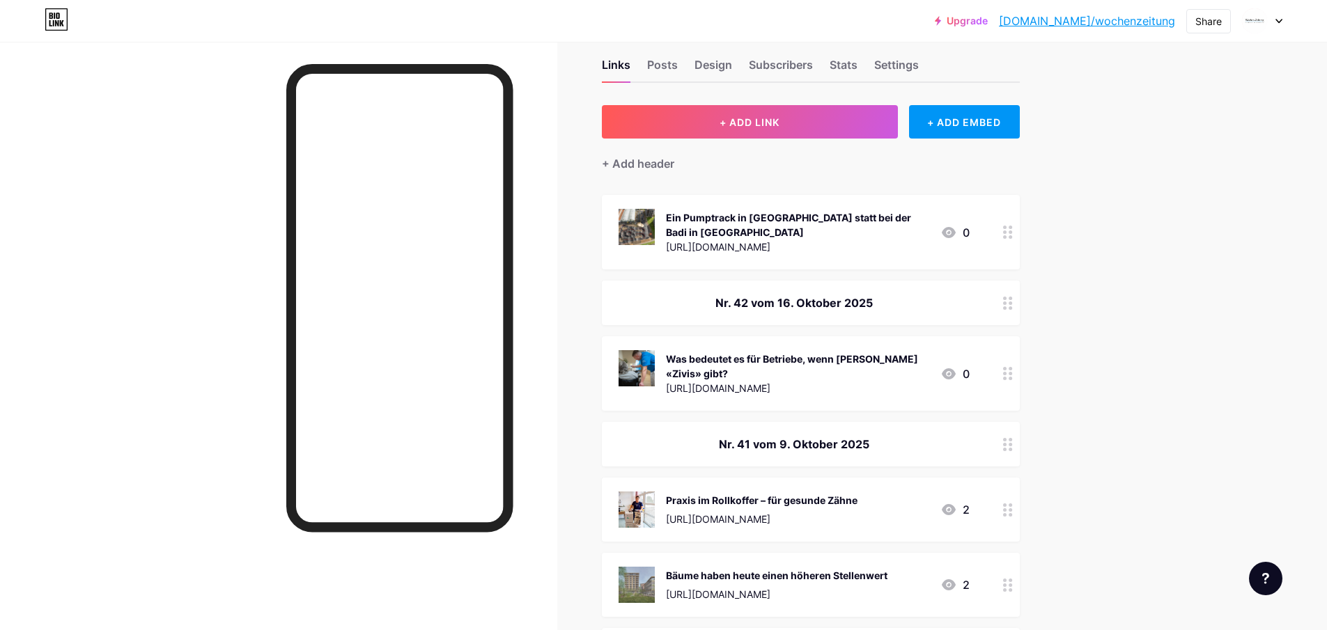
drag, startPoint x: 837, startPoint y: 369, endPoint x: 836, endPoint y: 288, distance: 81.5
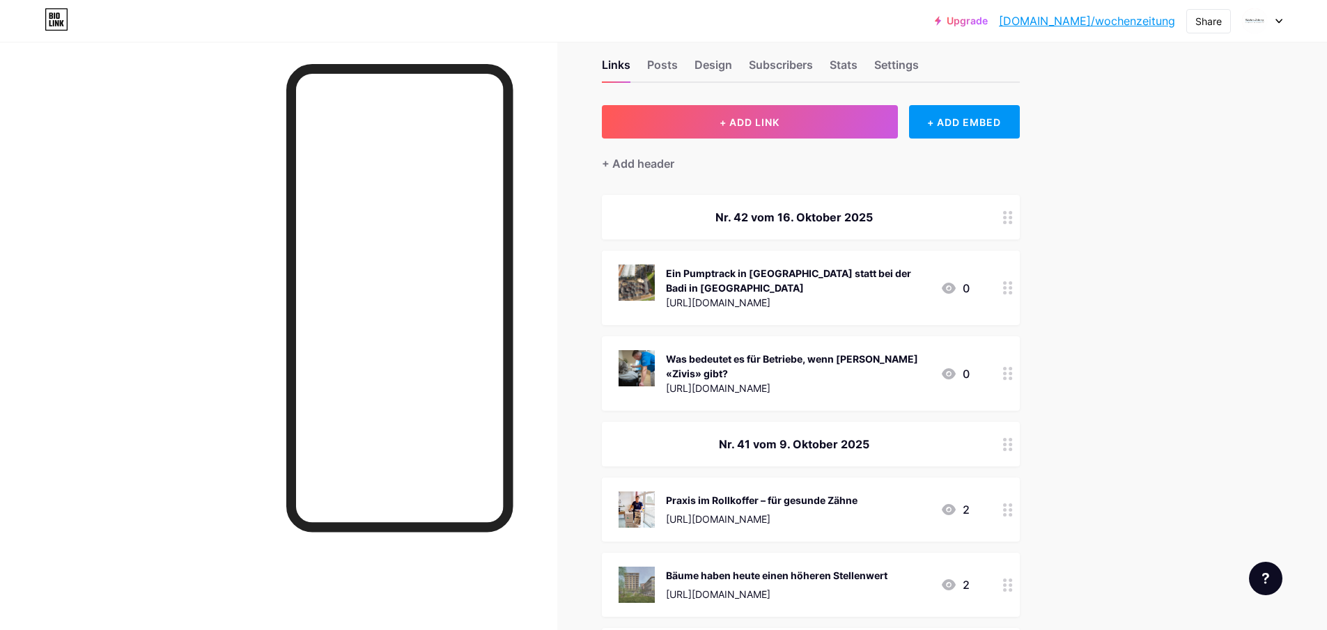
click at [692, 295] on div "[URL][DOMAIN_NAME]" at bounding box center [797, 302] width 263 height 15
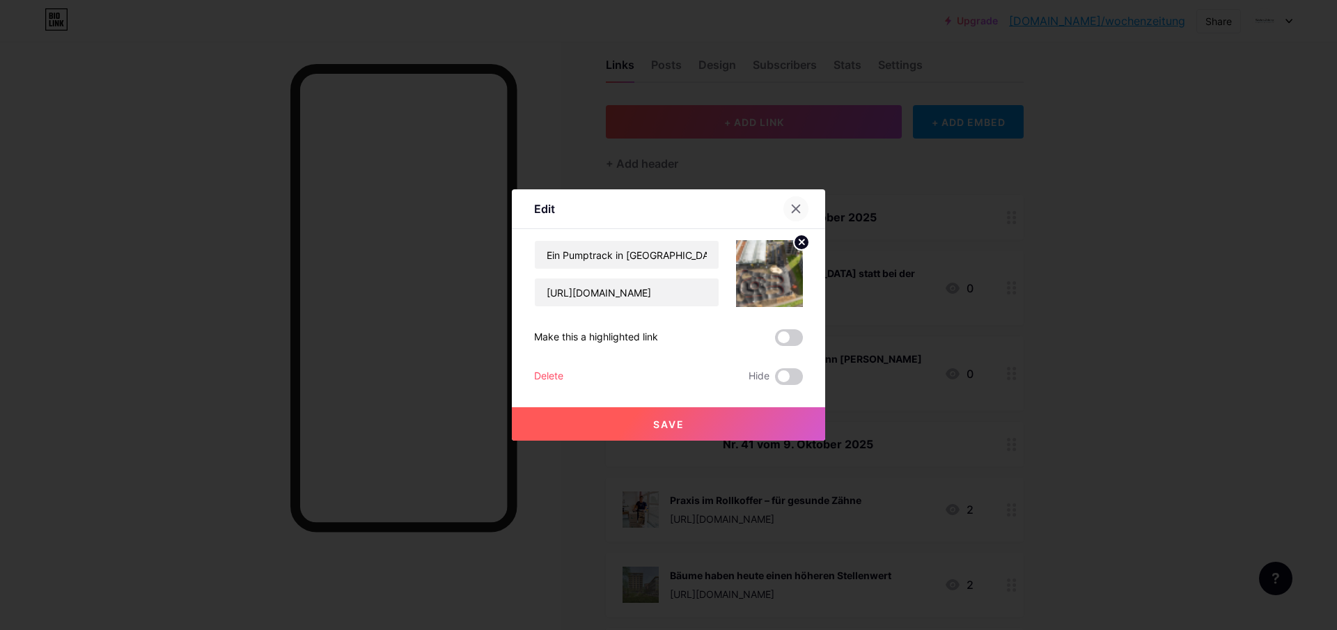
click at [798, 212] on icon at bounding box center [796, 208] width 11 height 11
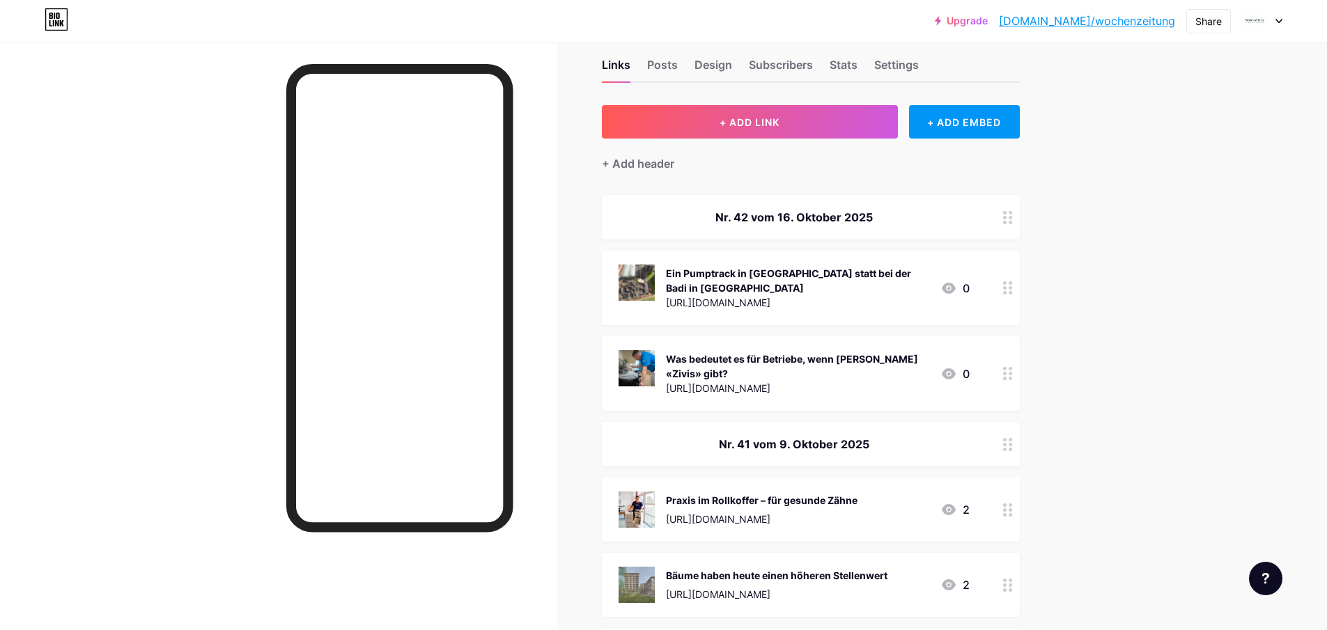
click at [814, 295] on div "[URL][DOMAIN_NAME]" at bounding box center [797, 302] width 263 height 15
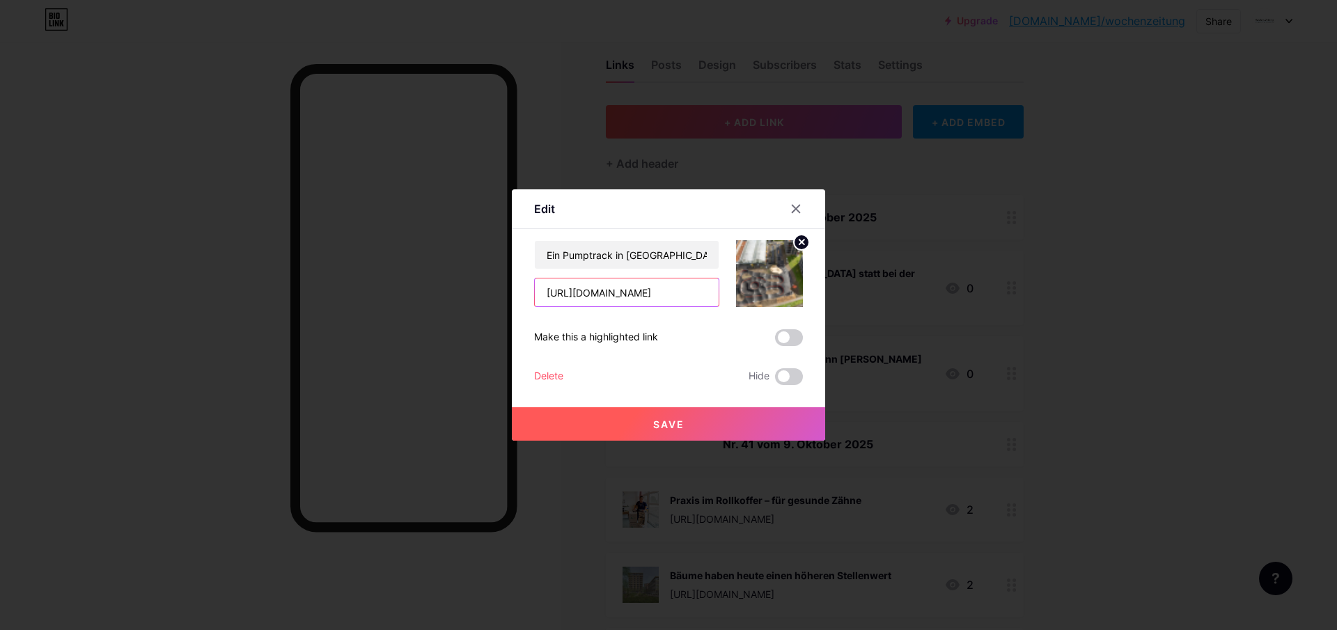
drag, startPoint x: 667, startPoint y: 298, endPoint x: 435, endPoint y: 286, distance: 231.6
click at [435, 286] on div "Edit Content YouTube Play YouTube video without leaving your page. ADD Vimeo Pl…" at bounding box center [668, 315] width 1337 height 630
click at [801, 206] on icon at bounding box center [796, 208] width 11 height 11
